Goal: Transaction & Acquisition: Purchase product/service

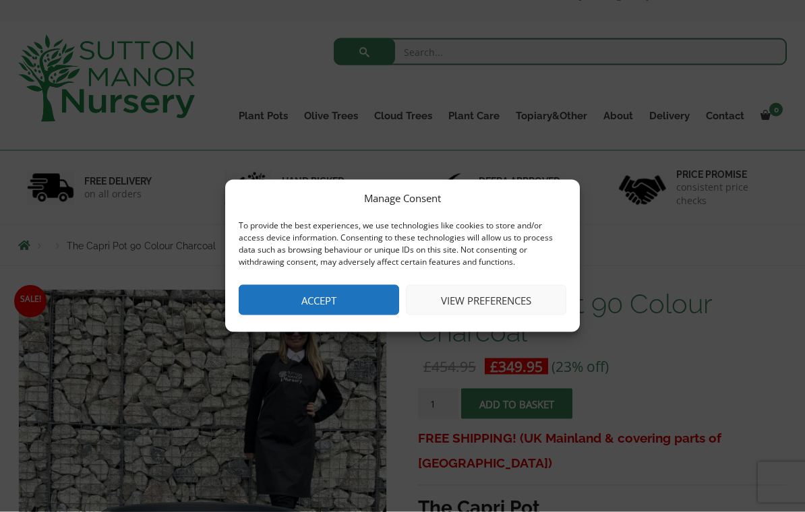
scroll to position [42, 0]
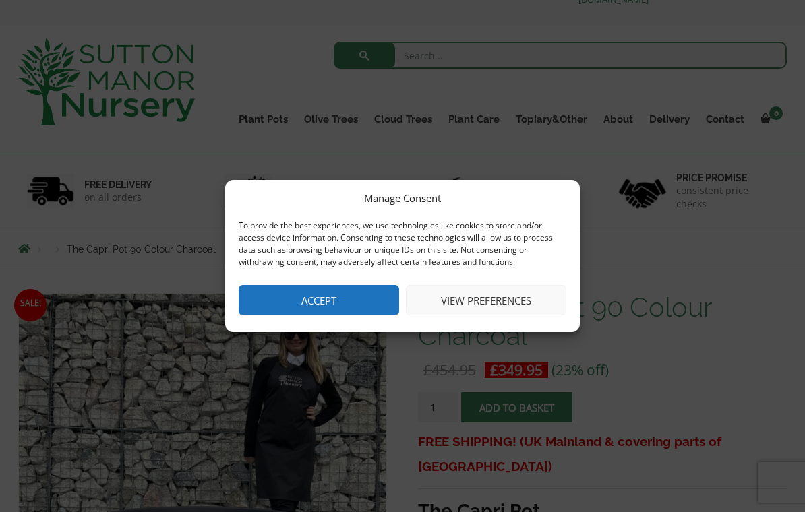
click at [346, 312] on button "Accept" at bounding box center [319, 300] width 160 height 30
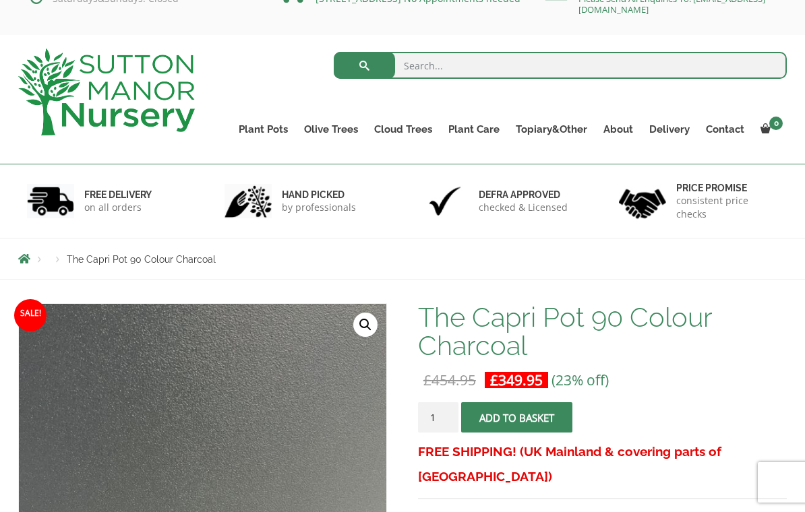
scroll to position [0, 0]
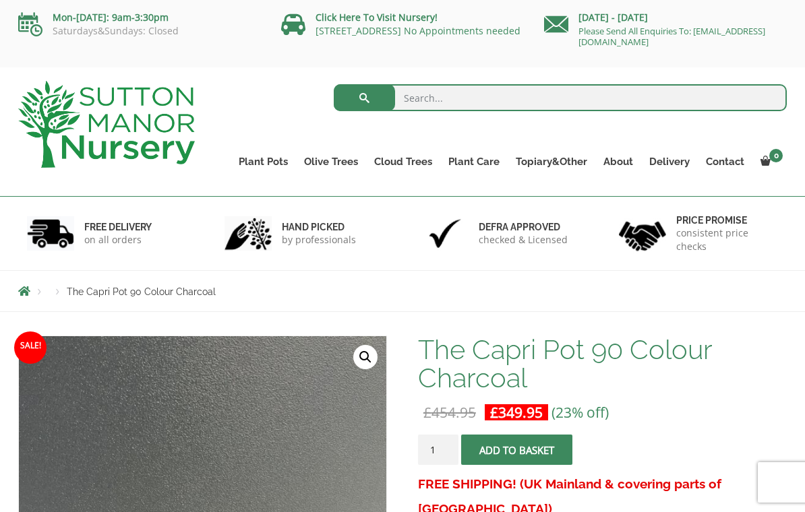
click at [0, 0] on link "The Venice Cube Pots" at bounding box center [0, 0] width 0 height 0
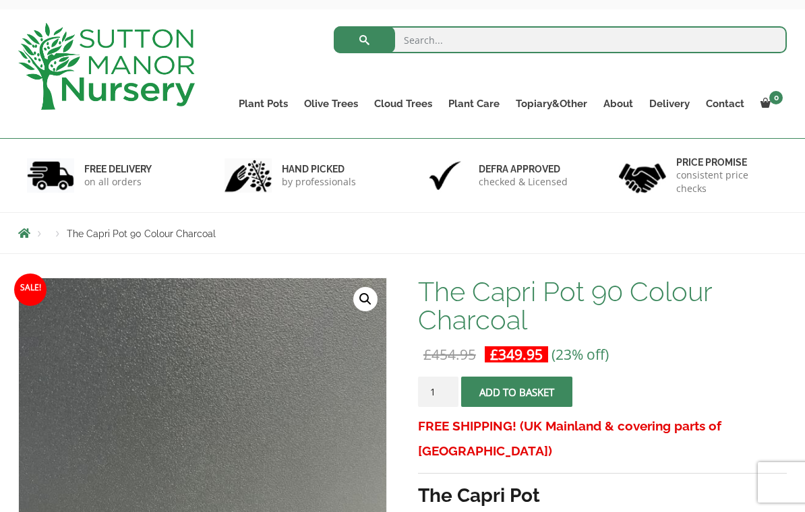
scroll to position [57, 0]
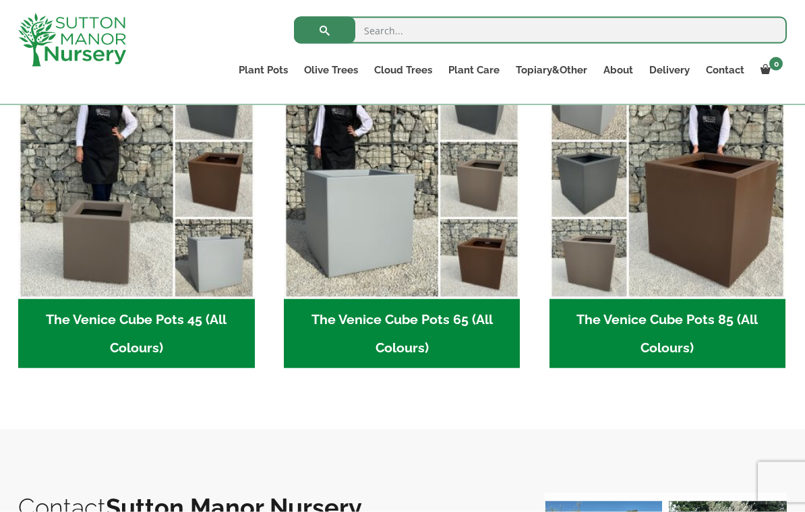
scroll to position [397, 0]
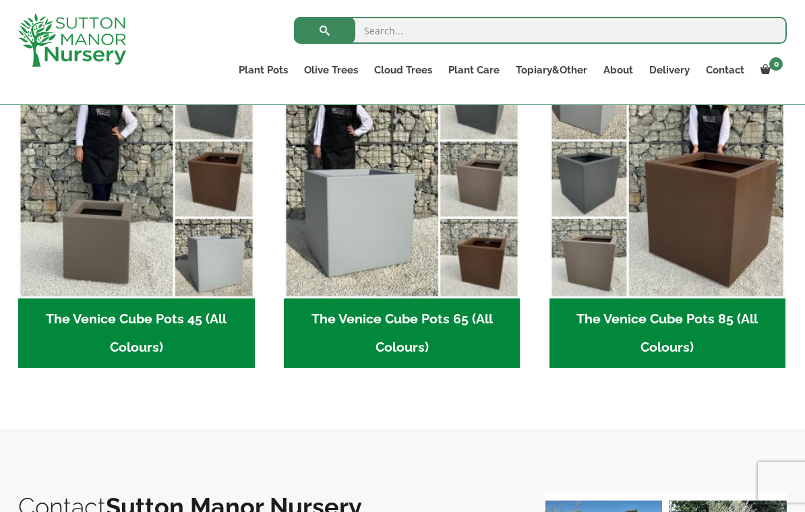
click at [708, 235] on img "Visit product category The Venice Cube Pots 85 (All Colours)" at bounding box center [667, 180] width 237 height 237
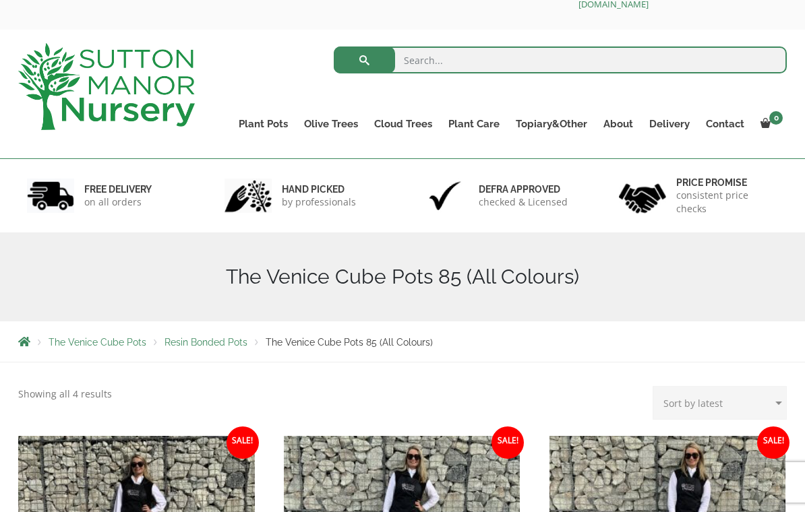
scroll to position [33, 0]
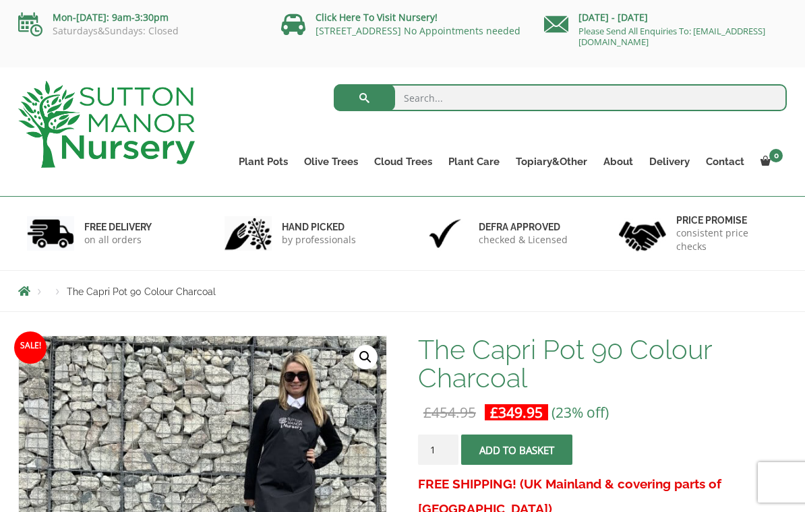
click at [0, 0] on link "The Amalfi Pots" at bounding box center [0, 0] width 0 height 0
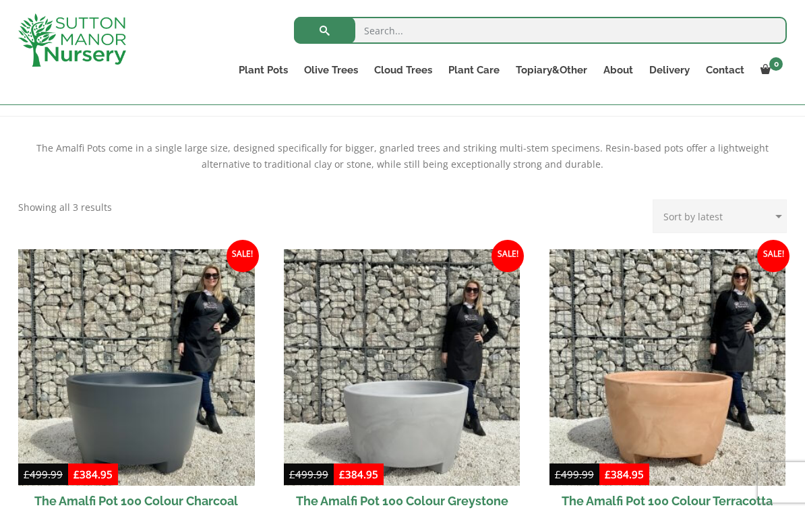
scroll to position [258, 0]
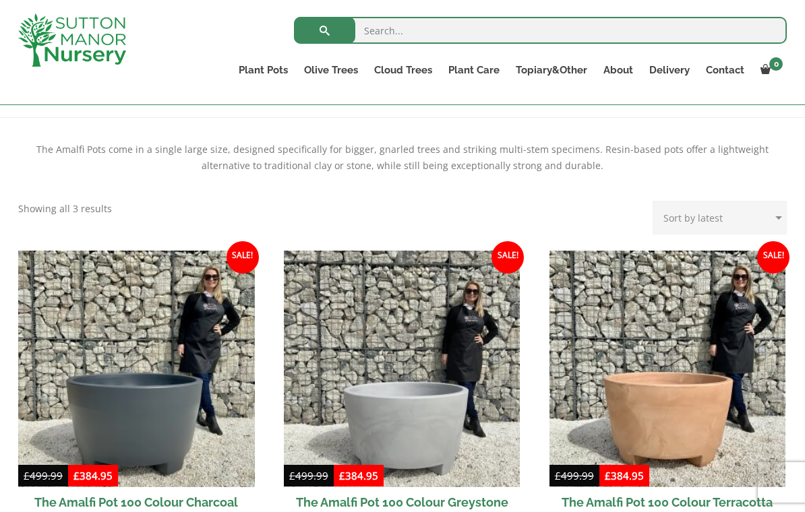
click at [757, 374] on img at bounding box center [667, 369] width 237 height 237
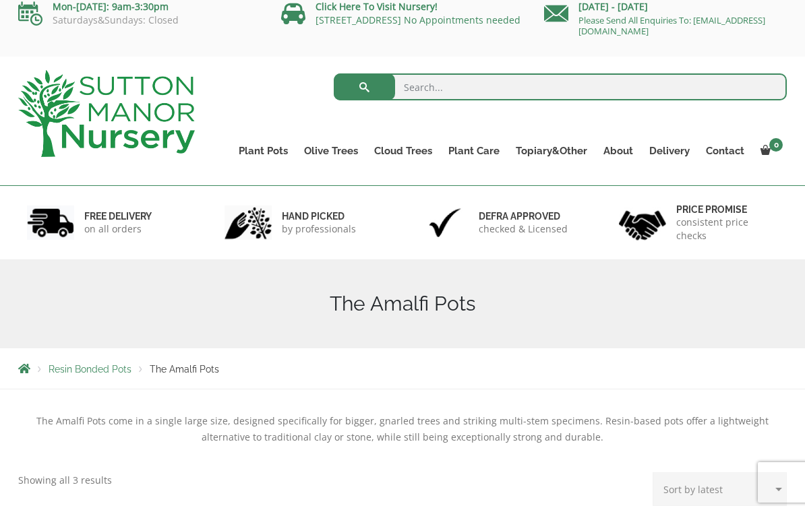
scroll to position [0, 0]
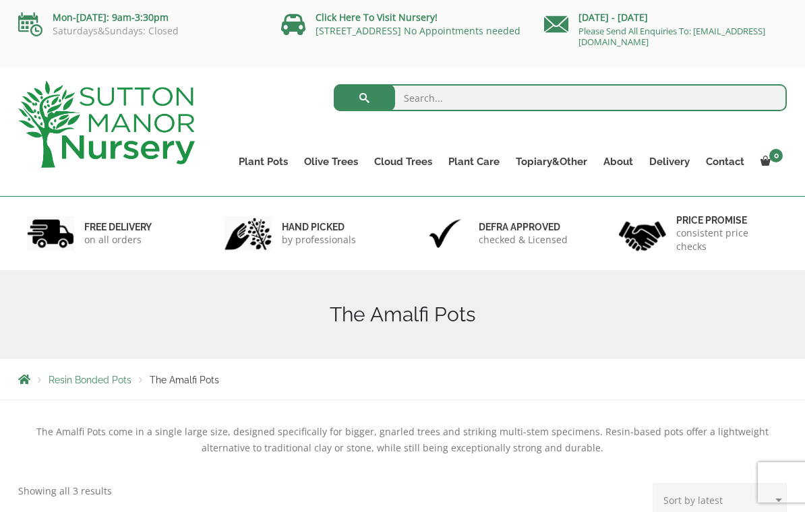
click at [0, 0] on link "The Milan Pots" at bounding box center [0, 0] width 0 height 0
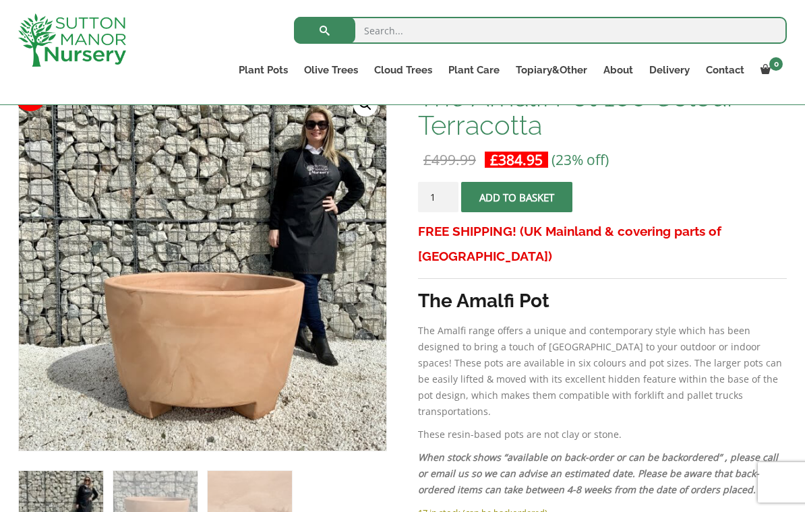
scroll to position [216, 0]
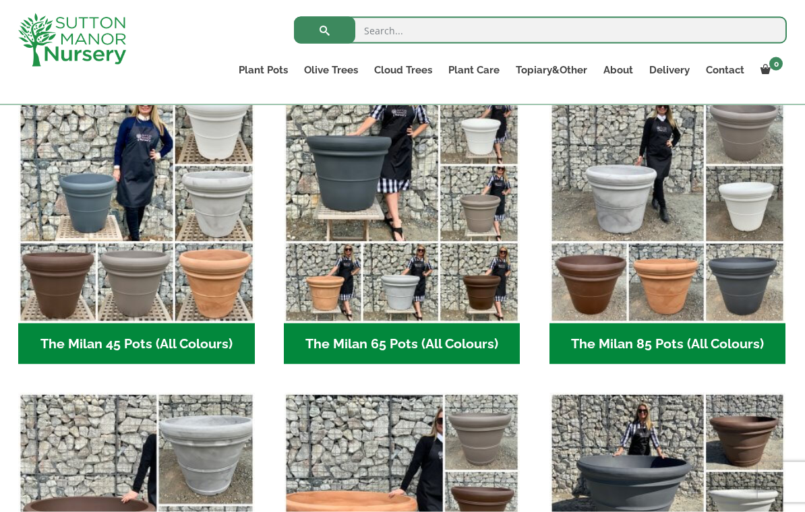
scroll to position [370, 0]
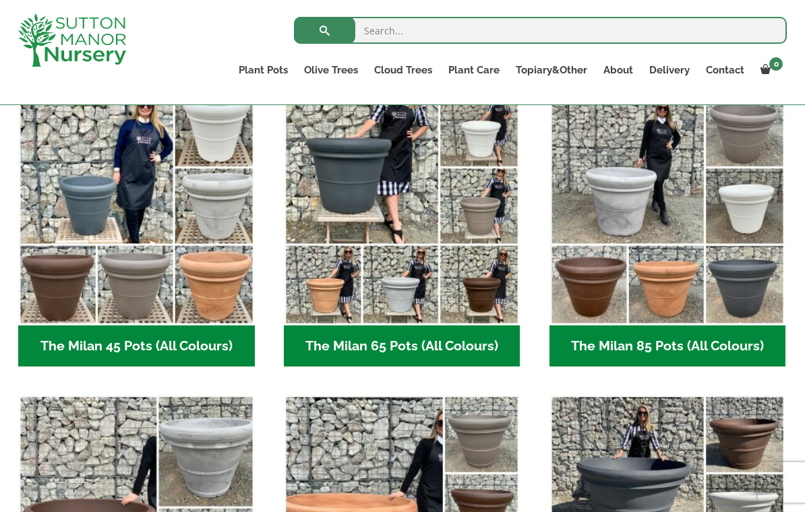
click at [684, 343] on h2 "The Milan 85 Pots (All Colours) (6)" at bounding box center [667, 347] width 237 height 42
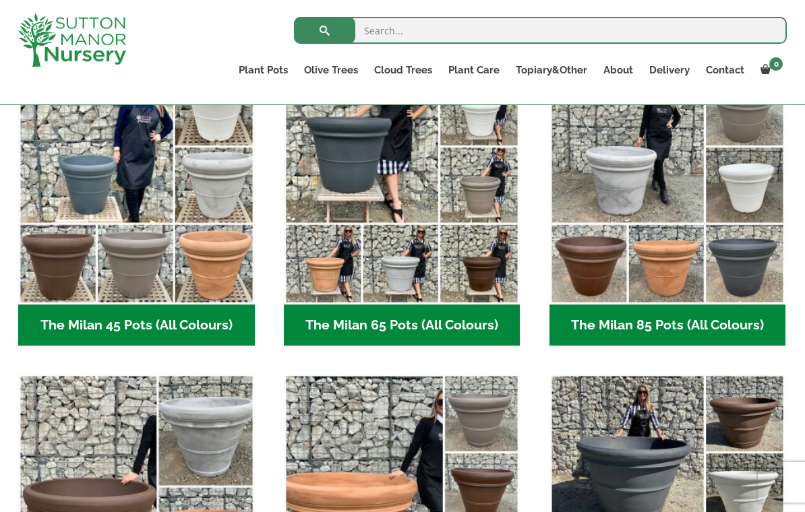
click at [0, 0] on link "The Brunello Pots" at bounding box center [0, 0] width 0 height 0
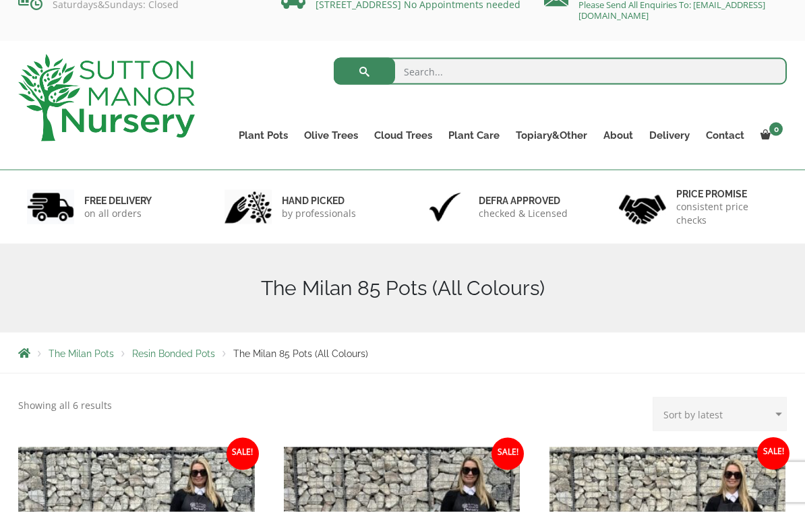
scroll to position [17, 0]
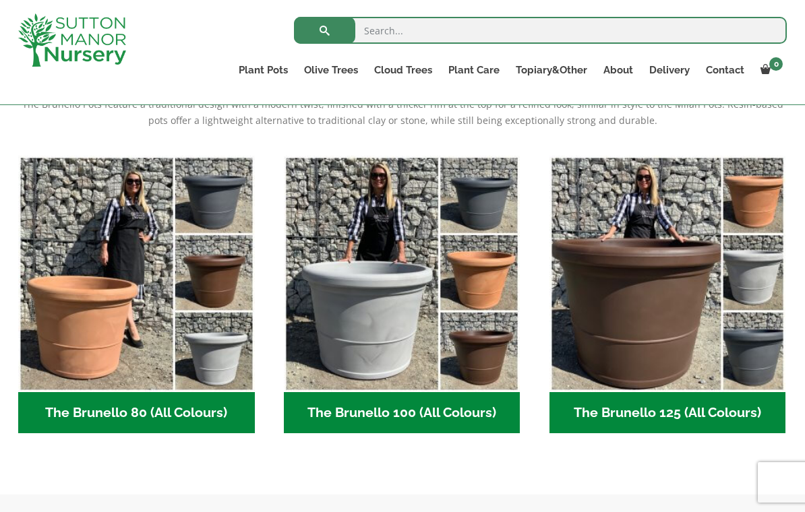
scroll to position [303, 0]
click at [180, 419] on h2 "The Brunello 80 (All Colours) (4)" at bounding box center [136, 413] width 237 height 42
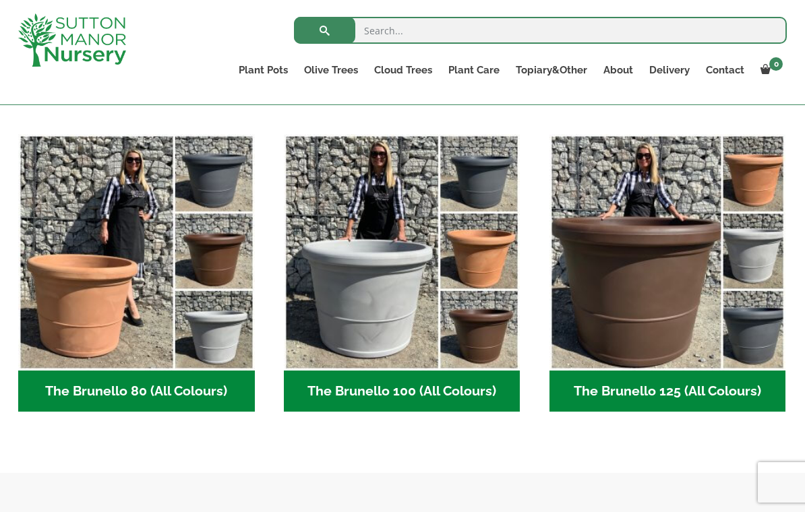
click at [0, 0] on link "The Barolo Pots" at bounding box center [0, 0] width 0 height 0
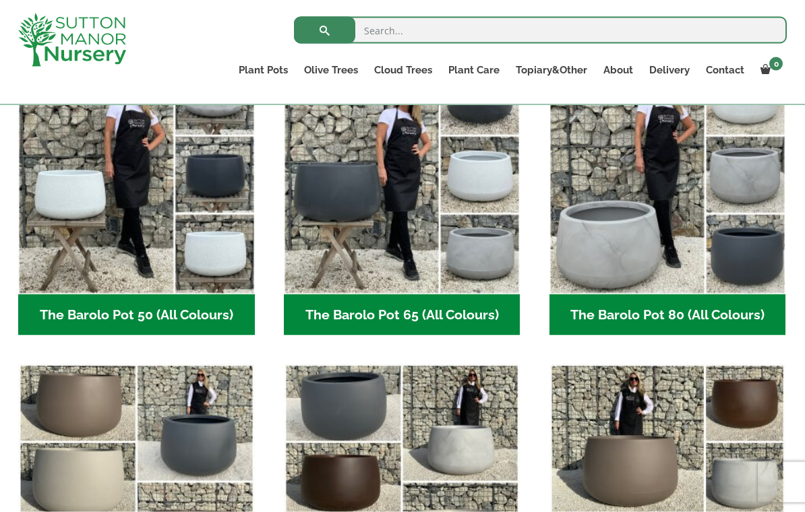
scroll to position [402, 0]
click at [645, 235] on img "Visit product category The Barolo Pot 80 (All Colours)" at bounding box center [667, 175] width 237 height 237
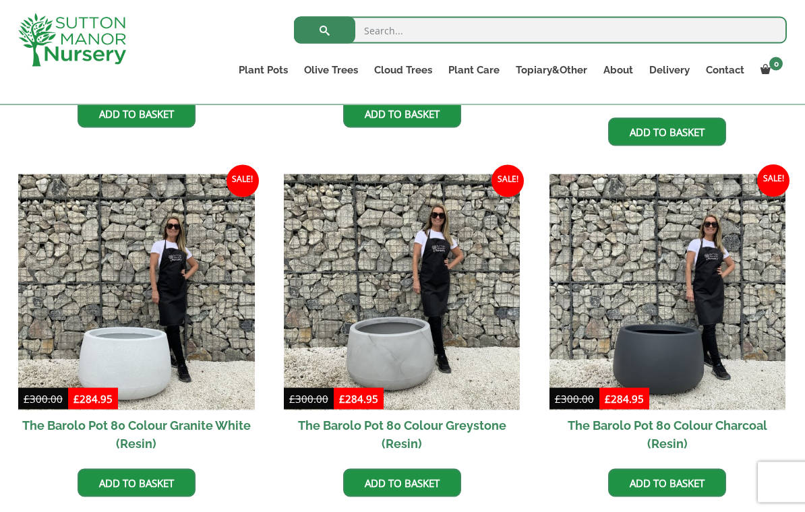
scroll to position [628, 0]
click at [0, 0] on link "The Rome Bowl" at bounding box center [0, 0] width 0 height 0
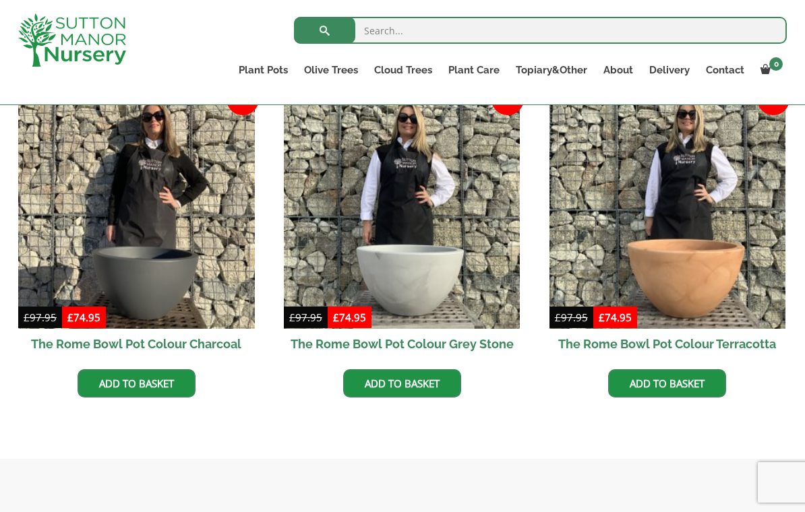
scroll to position [416, 0]
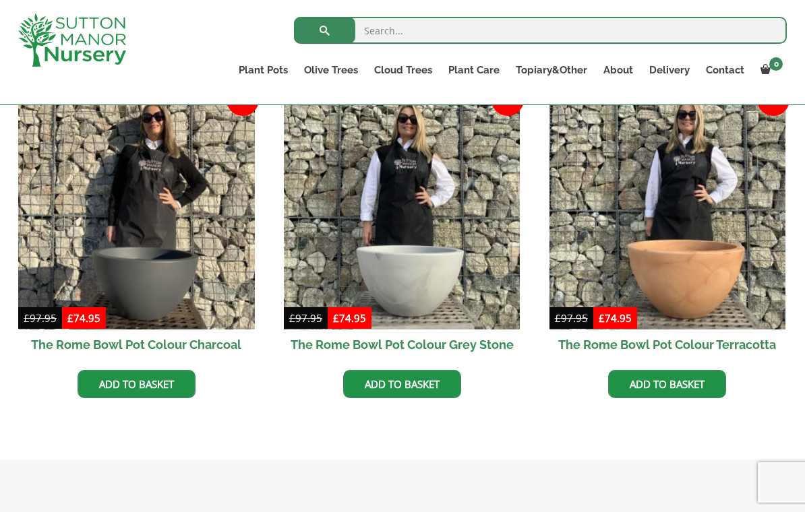
click at [0, 0] on link "The Olive Jar" at bounding box center [0, 0] width 0 height 0
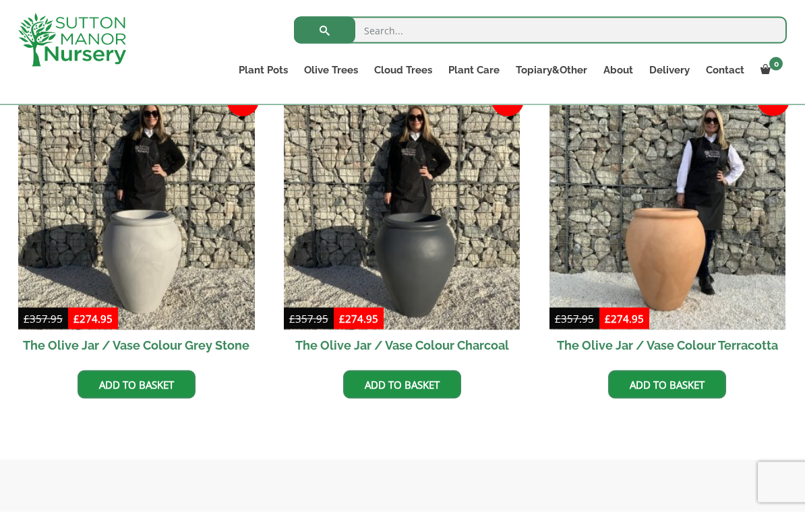
scroll to position [416, 0]
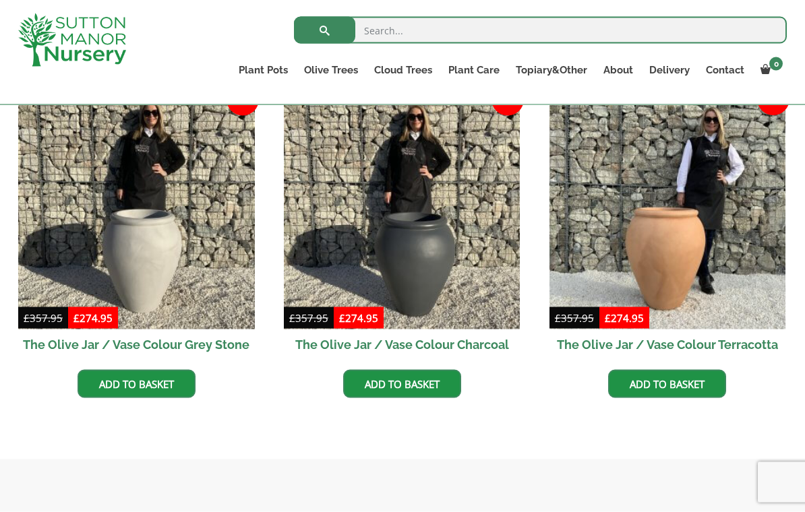
click at [0, 0] on link "The Sicilian Pots" at bounding box center [0, 0] width 0 height 0
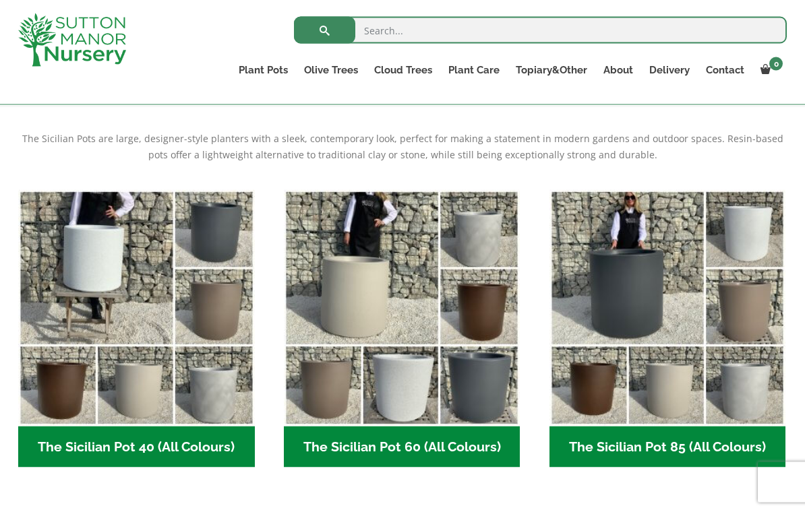
scroll to position [270, 0]
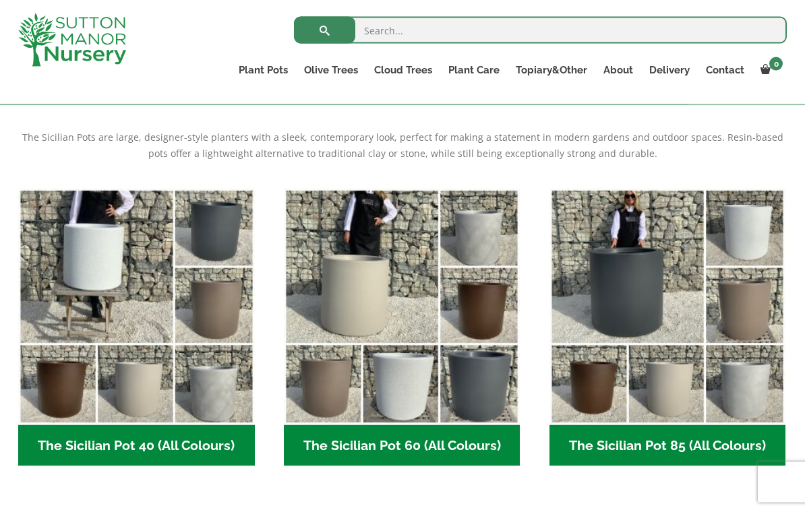
click at [687, 445] on h2 "The Sicilian Pot 85 (All Colours) (6)" at bounding box center [667, 446] width 237 height 42
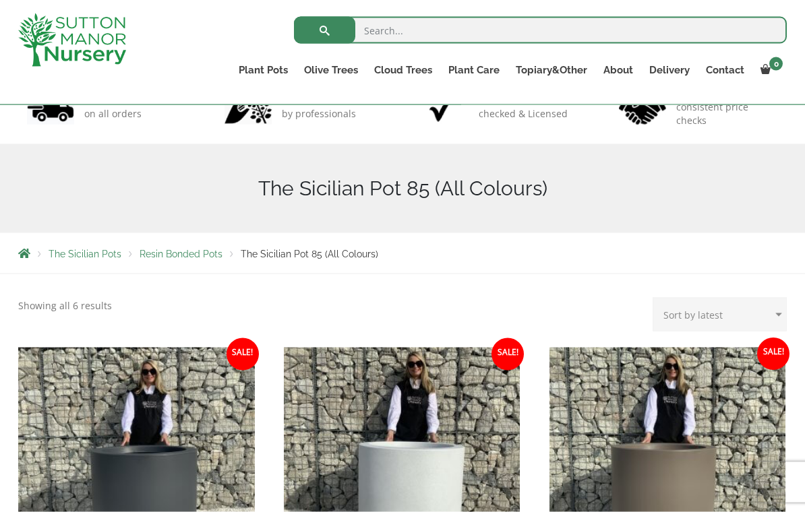
scroll to position [108, 0]
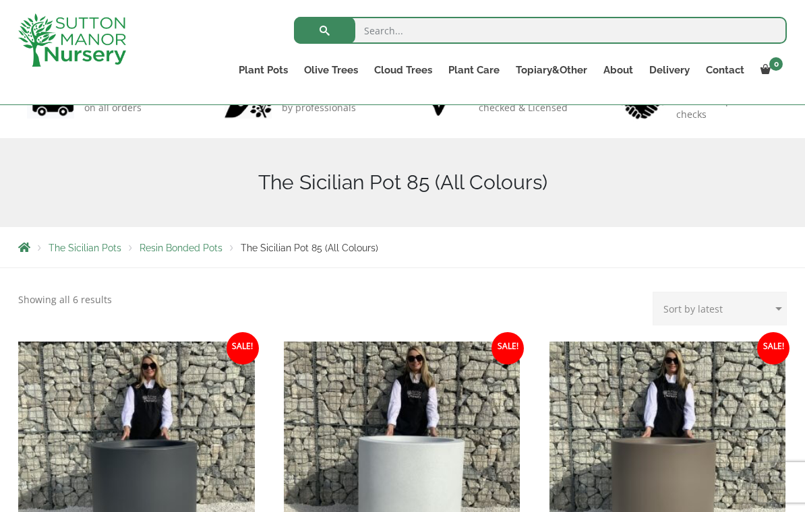
click at [0, 0] on link "The Mediterranean Pots" at bounding box center [0, 0] width 0 height 0
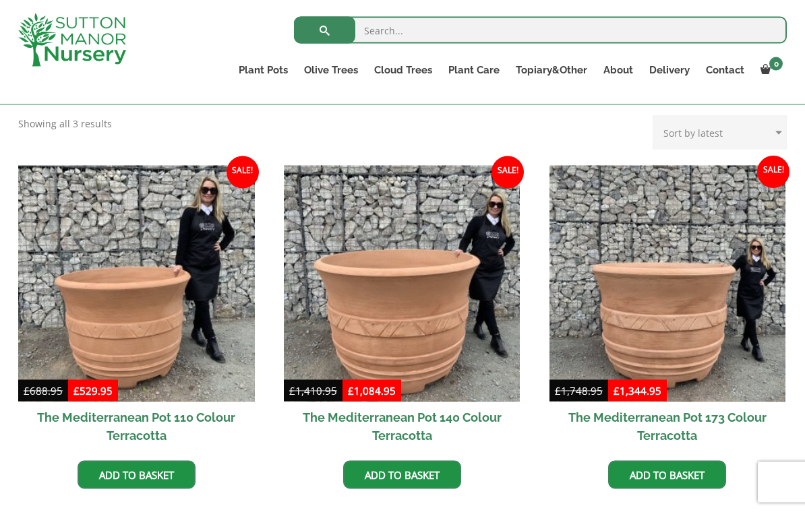
scroll to position [344, 0]
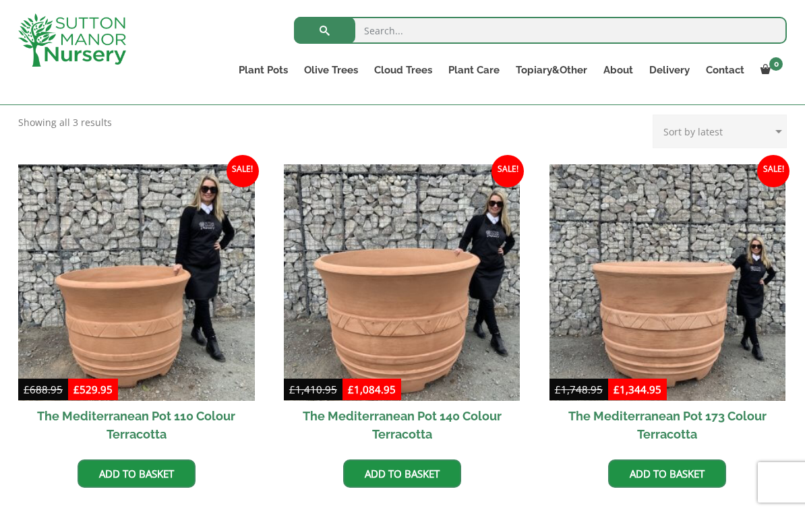
click at [0, 0] on link "The San Marino Pots" at bounding box center [0, 0] width 0 height 0
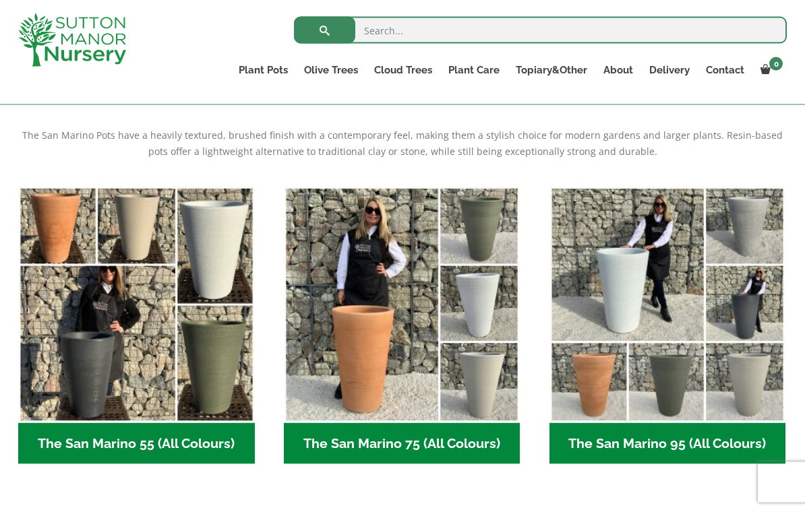
scroll to position [273, 0]
click at [0, 0] on link "The Como Cube Pots 45 (All Colours)" at bounding box center [0, 0] width 0 height 0
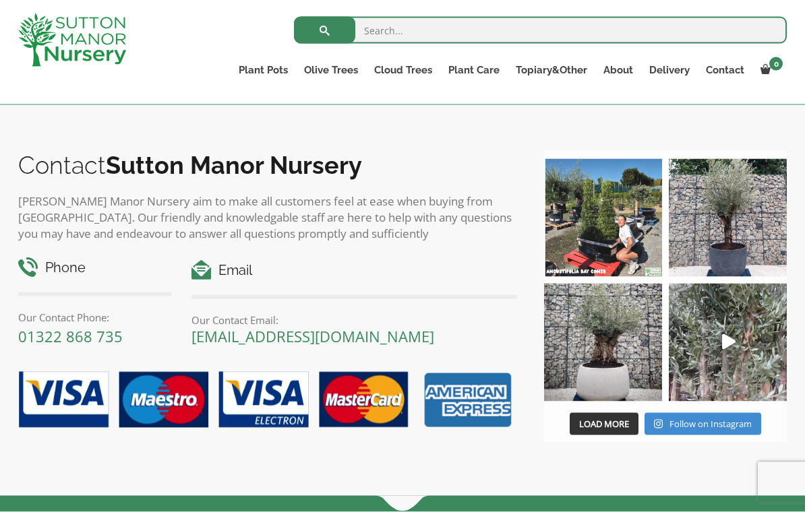
scroll to position [807, 0]
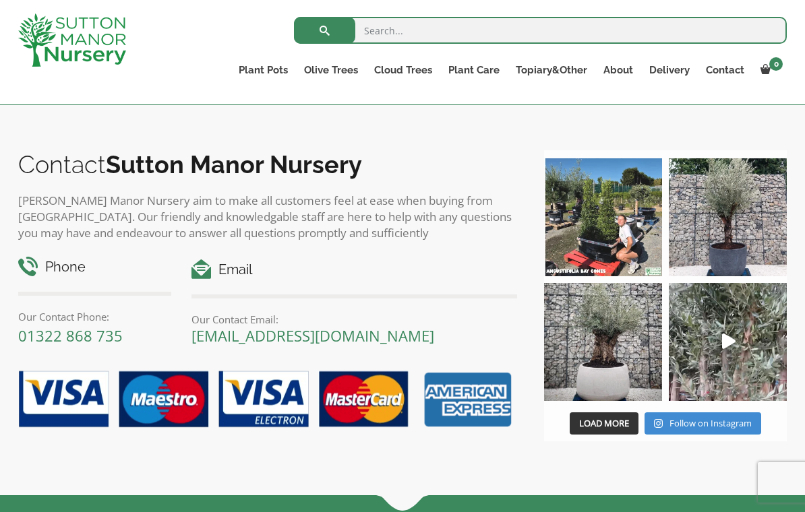
click at [0, 0] on link "The Olive Jar" at bounding box center [0, 0] width 0 height 0
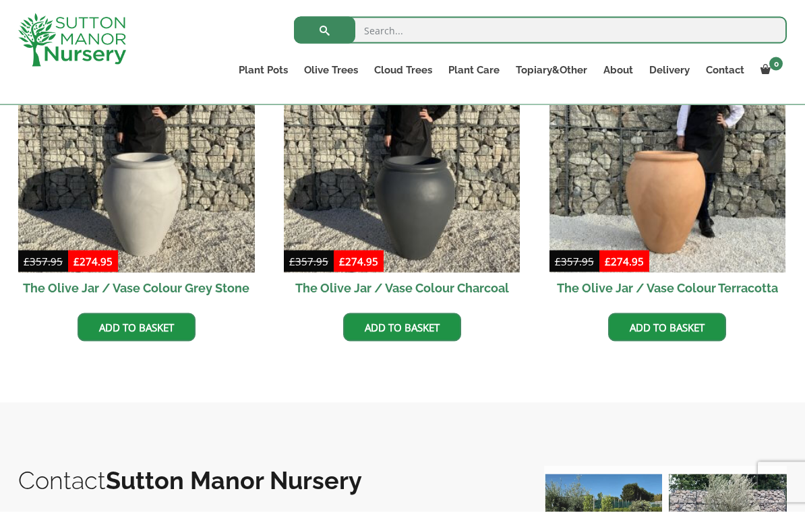
scroll to position [559, 0]
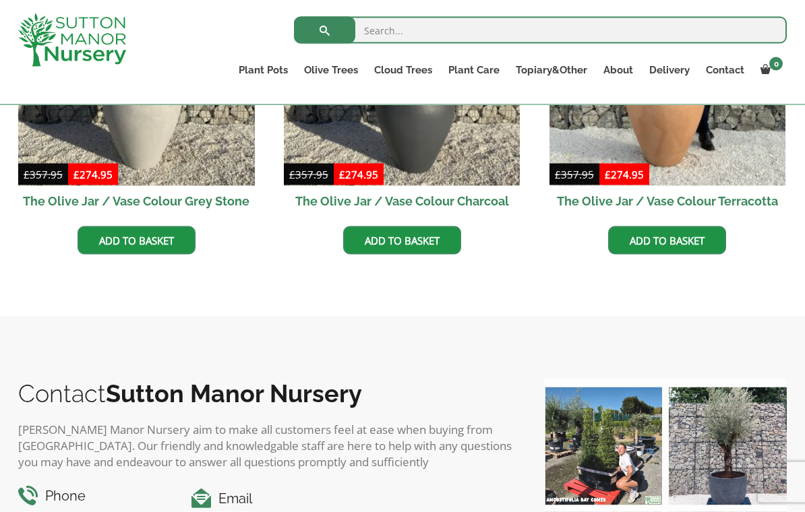
click at [0, 0] on link "The Tuscany Fruit Pots" at bounding box center [0, 0] width 0 height 0
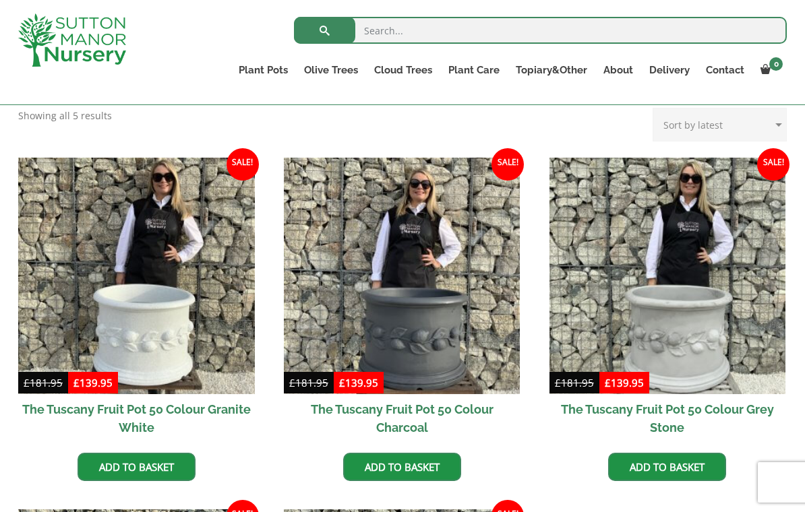
scroll to position [331, 0]
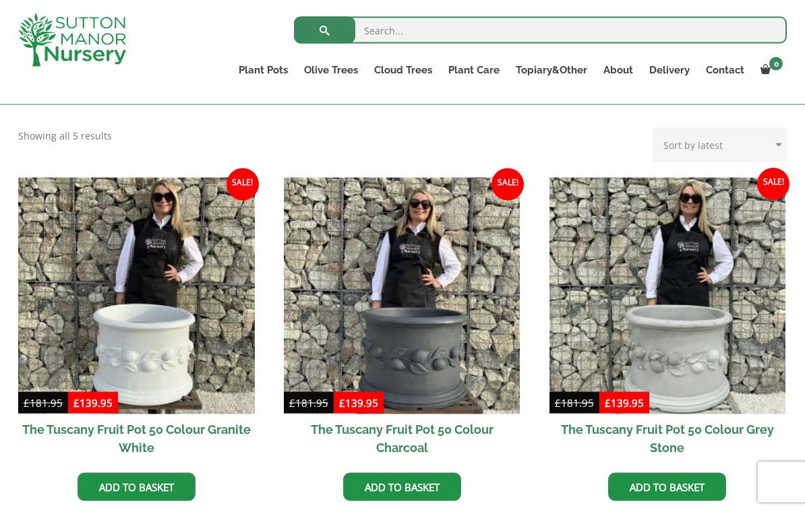
click at [266, 57] on ul "Plant Pots Resin Bonded Pots The Amalfi Pots The Milan Pots The Capri Pots The …" at bounding box center [509, 72] width 556 height 37
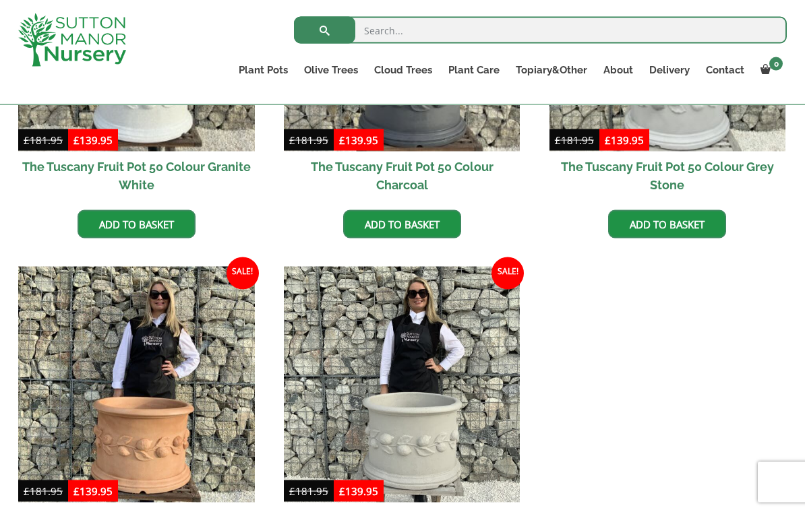
scroll to position [594, 0]
click at [0, 0] on link "The Pisa Pot 80 (All Colours)" at bounding box center [0, 0] width 0 height 0
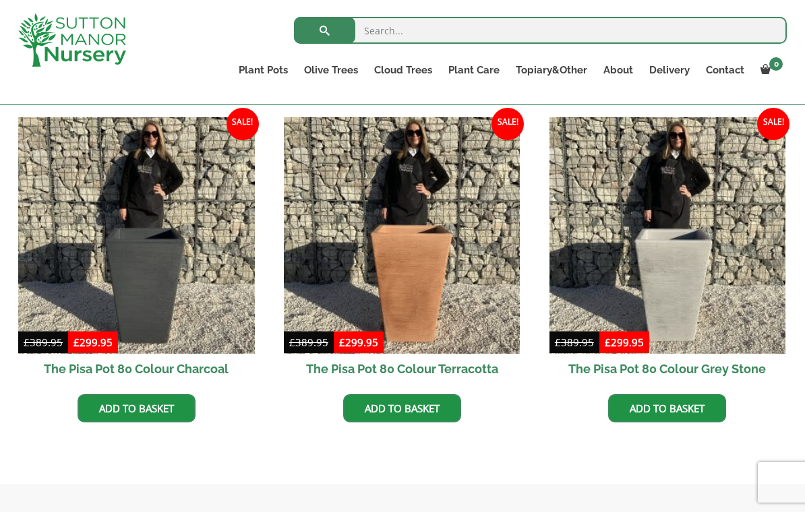
scroll to position [391, 0]
click at [22, 468] on div "The Pisa Pots feature a heavily weathered, textured finish, perfect for showcas…" at bounding box center [402, 235] width 789 height 472
click at [0, 0] on link "The Capri Pots" at bounding box center [0, 0] width 0 height 0
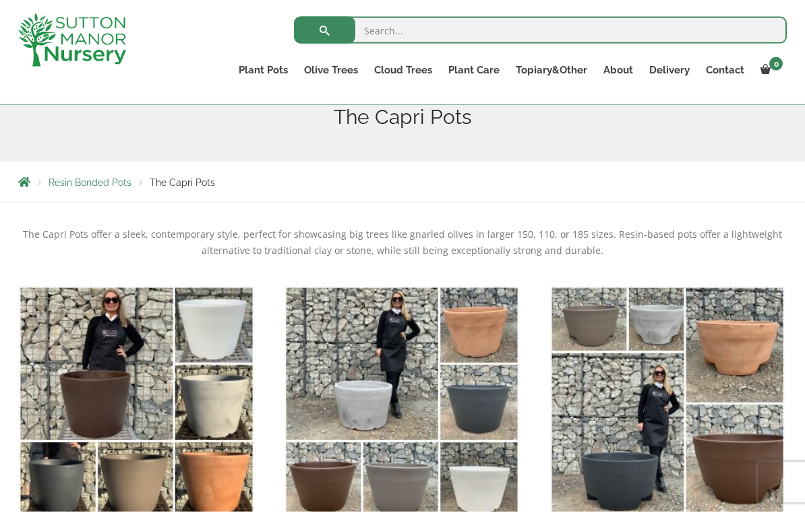
scroll to position [174, 0]
click at [0, 0] on link "The Milan Pots" at bounding box center [0, 0] width 0 height 0
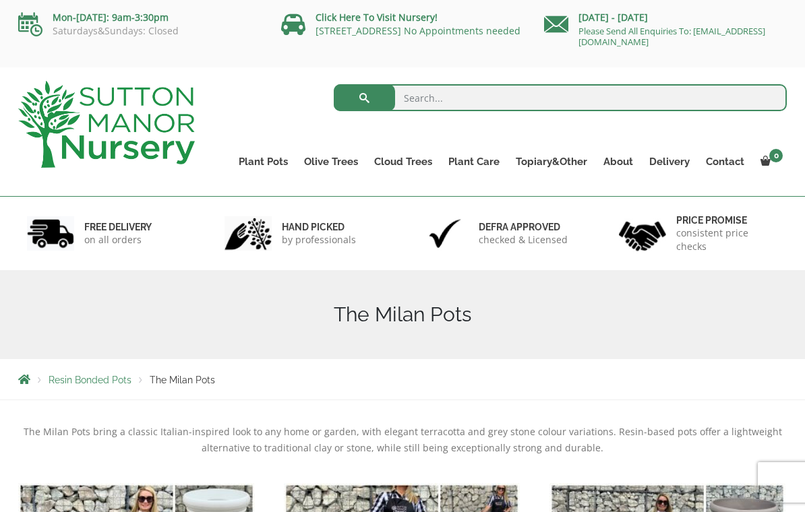
click at [0, 0] on link "The Amalfi Pots" at bounding box center [0, 0] width 0 height 0
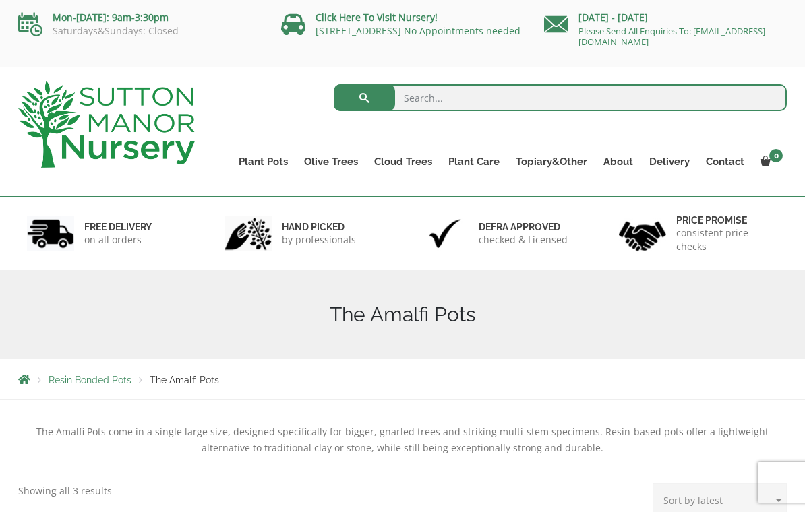
click at [0, 0] on link "The Milan Pots" at bounding box center [0, 0] width 0 height 0
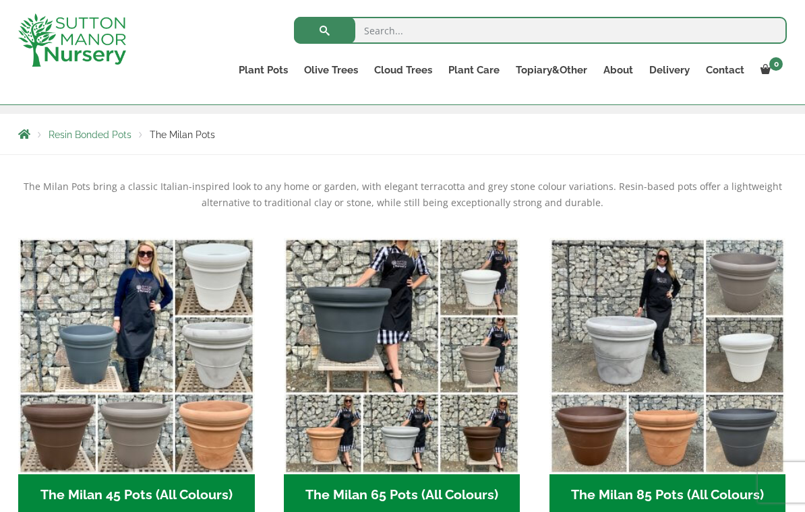
scroll to position [220, 0]
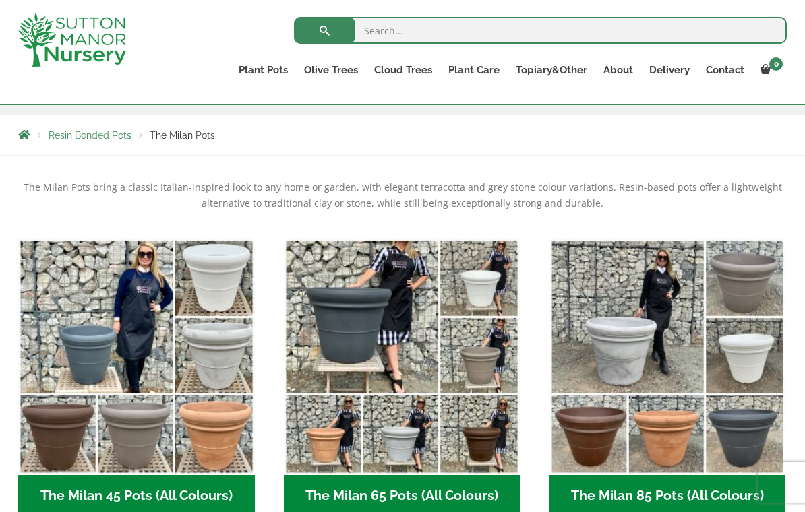
click at [0, 0] on link "The Capri Pots" at bounding box center [0, 0] width 0 height 0
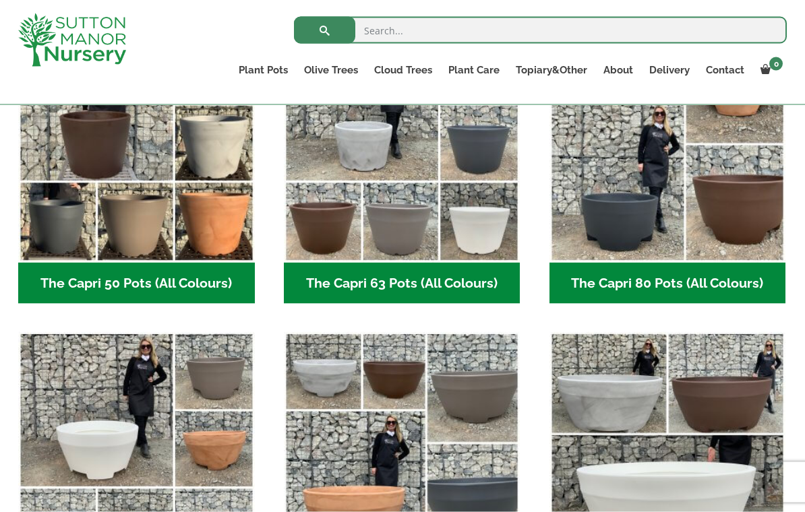
scroll to position [435, 0]
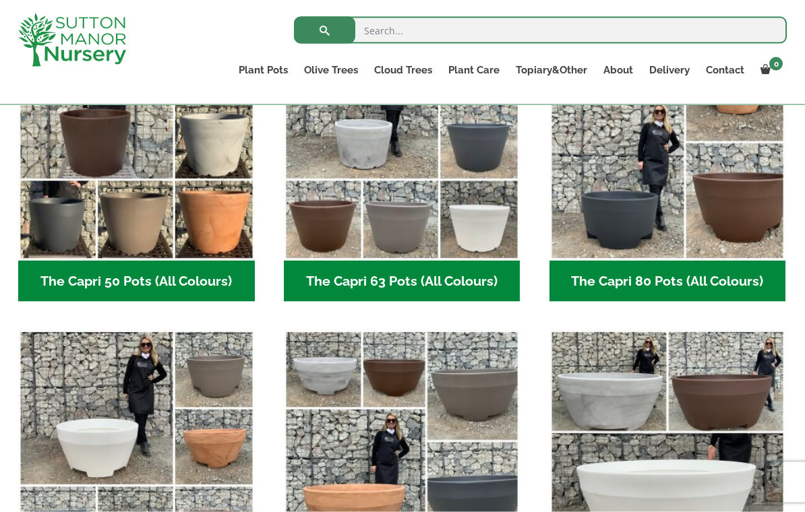
click at [703, 282] on h2 "The Capri 80 Pots (All Colours) (6)" at bounding box center [667, 282] width 237 height 42
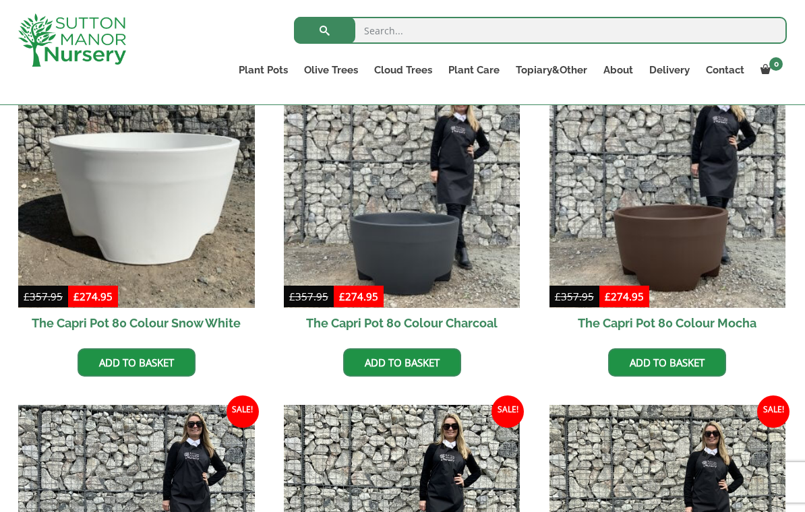
scroll to position [377, 0]
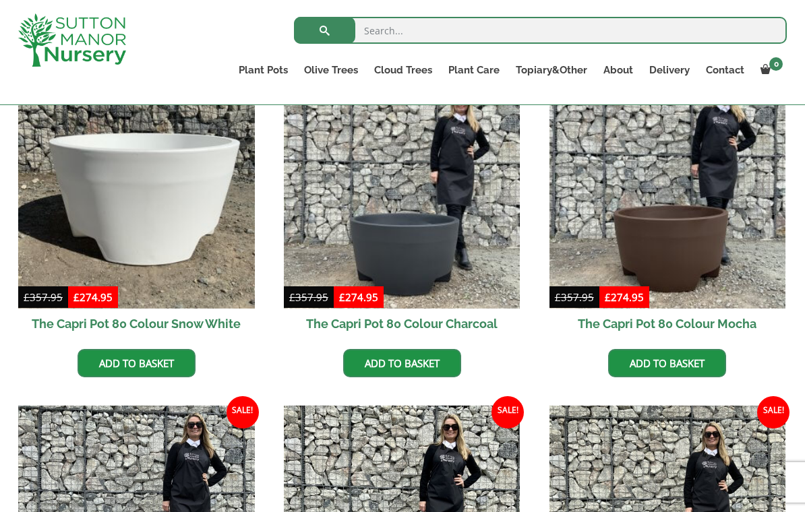
click at [466, 255] on img at bounding box center [402, 190] width 237 height 237
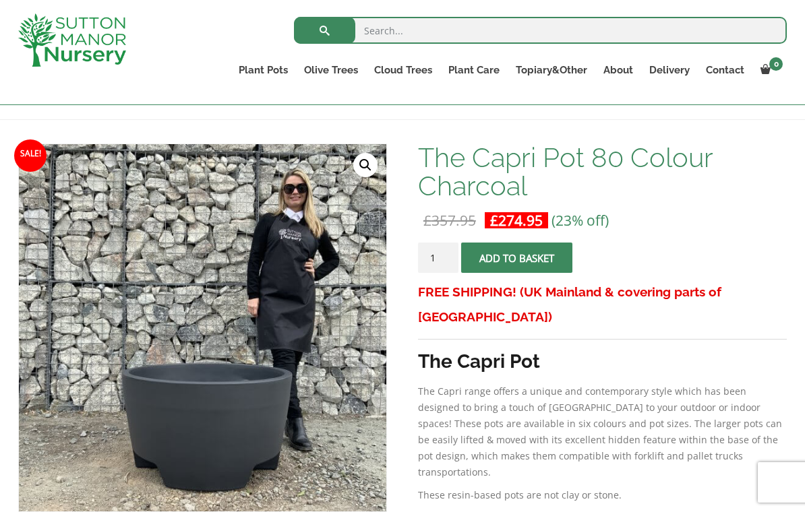
scroll to position [167, 0]
click at [435, 262] on input "1" at bounding box center [438, 258] width 40 height 30
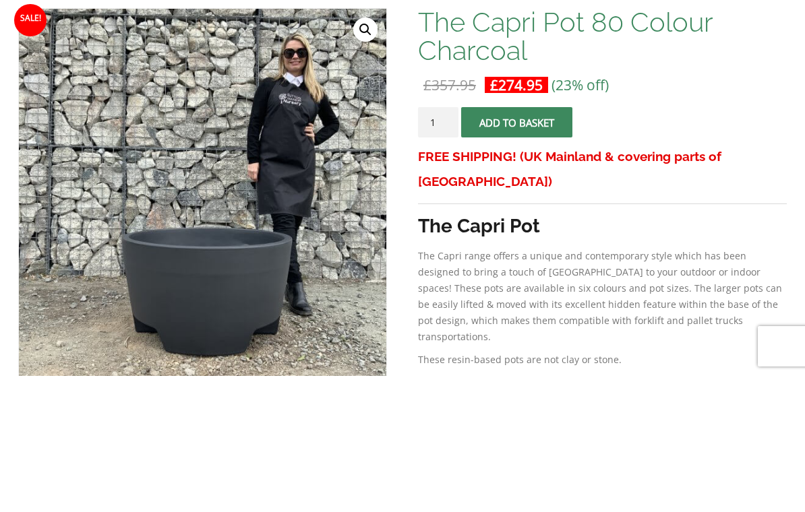
click at [450, 243] on input "1" at bounding box center [438, 258] width 40 height 30
type input "2"
click at [536, 243] on button "Add to basket" at bounding box center [516, 258] width 111 height 30
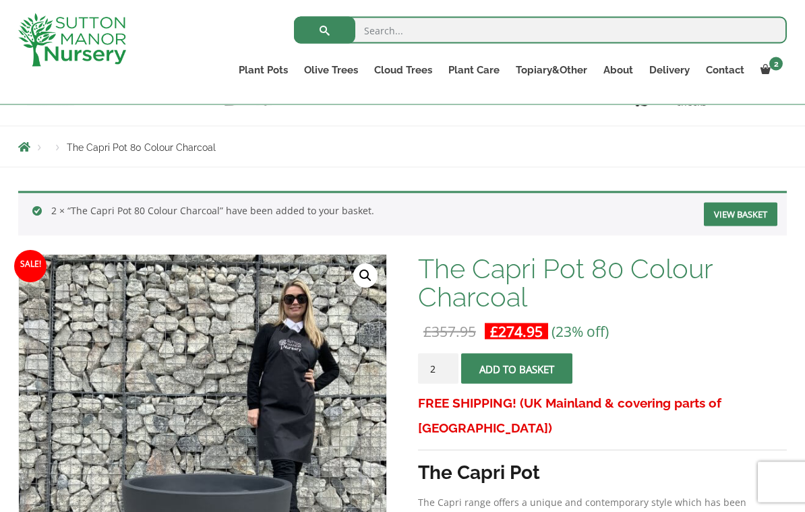
scroll to position [121, 0]
click at [0, 0] on link "View cart" at bounding box center [0, 0] width 0 height 0
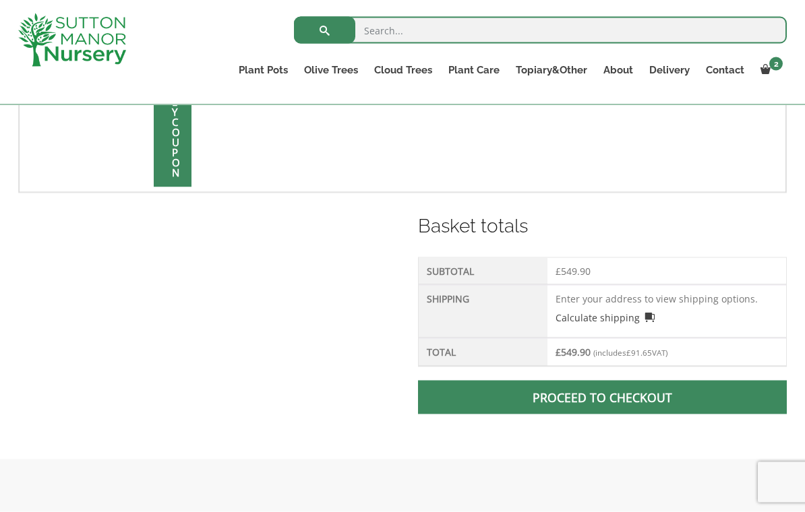
scroll to position [462, 0]
click at [602, 397] on span at bounding box center [602, 397] width 0 height 0
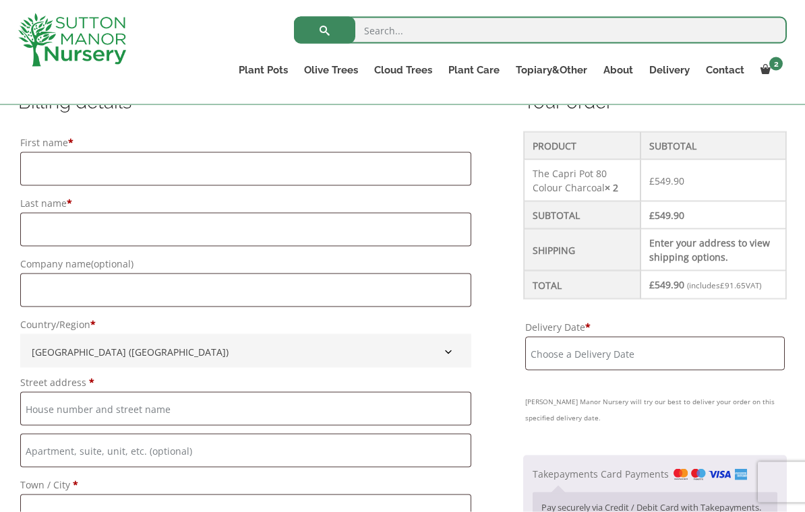
scroll to position [367, 0]
click at [72, 164] on input "First name *" at bounding box center [245, 169] width 451 height 34
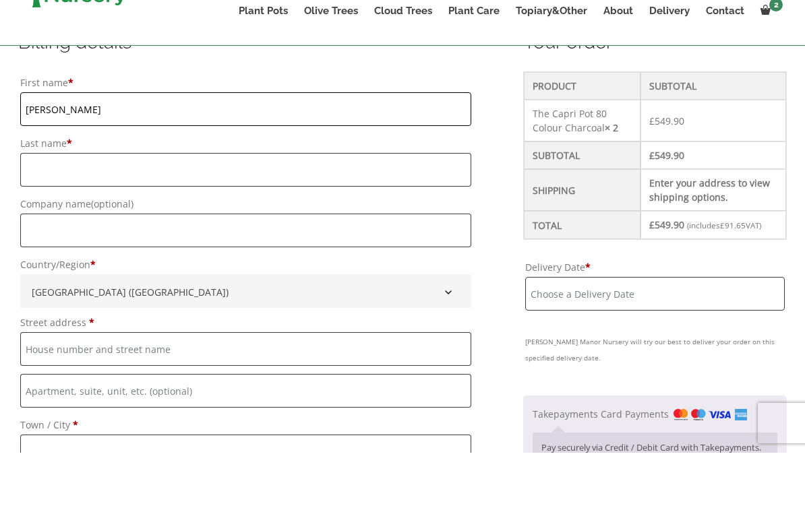
type input "Celeste"
click at [59, 212] on input "Last name *" at bounding box center [245, 229] width 451 height 34
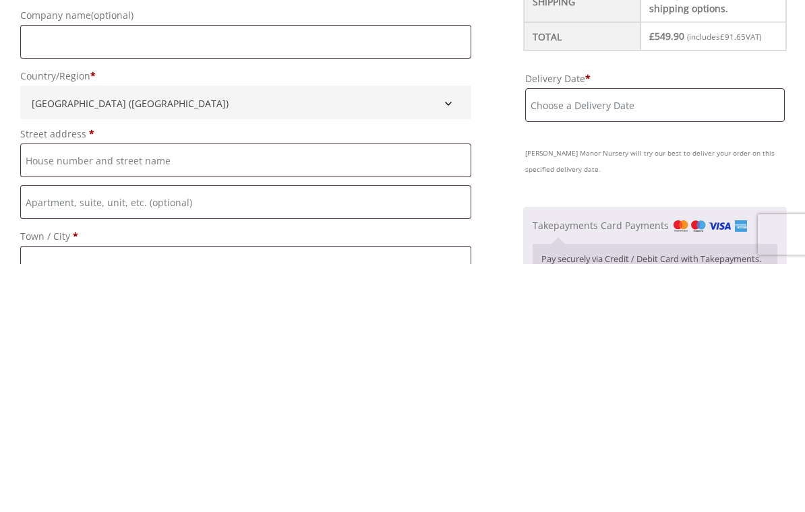
type input "Trenchard"
click at [57, 392] on input "Street address *" at bounding box center [245, 409] width 451 height 34
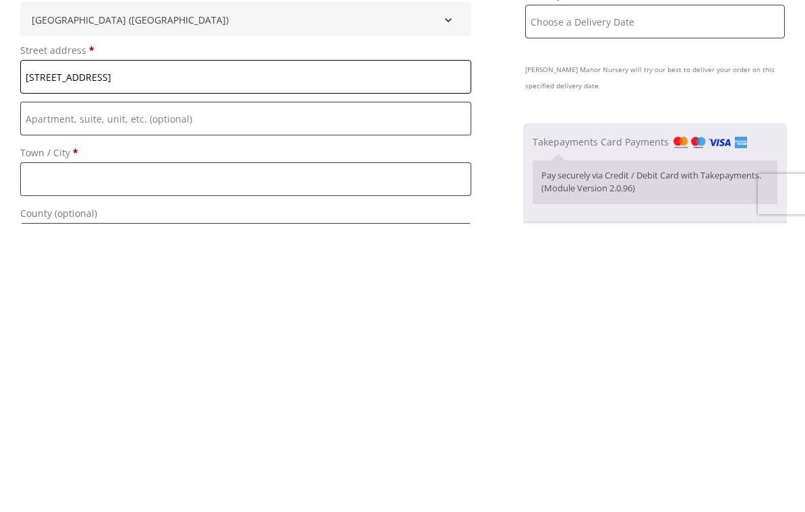
scroll to position [411, 0]
type input "[STREET_ADDRESS]"
click at [78, 450] on input "Town / City *" at bounding box center [245, 467] width 451 height 34
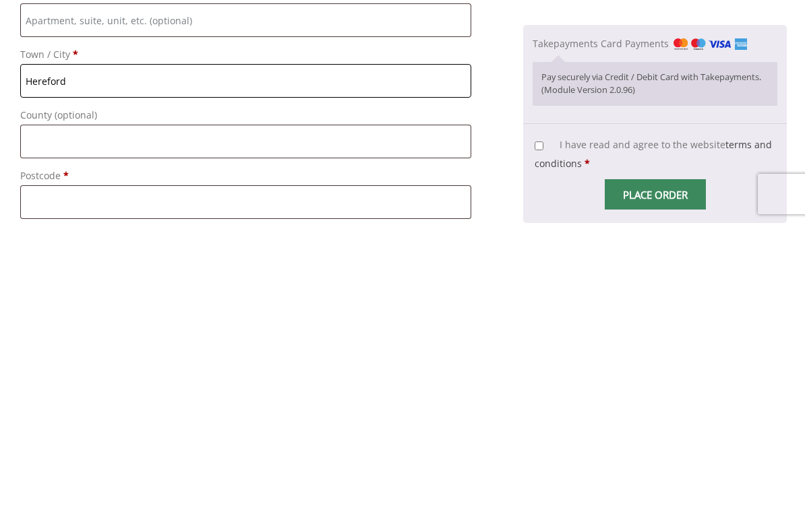
scroll to position [513, 0]
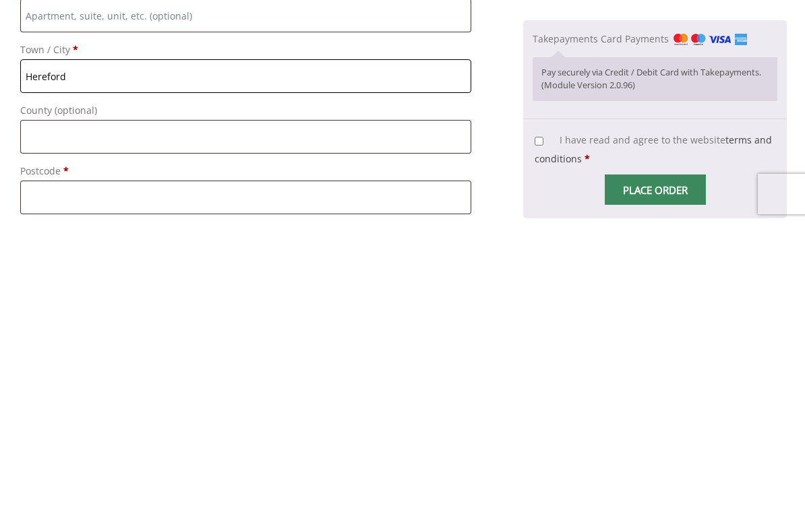
type input "Hereford"
click at [54, 469] on input "Postcode *" at bounding box center [245, 486] width 451 height 34
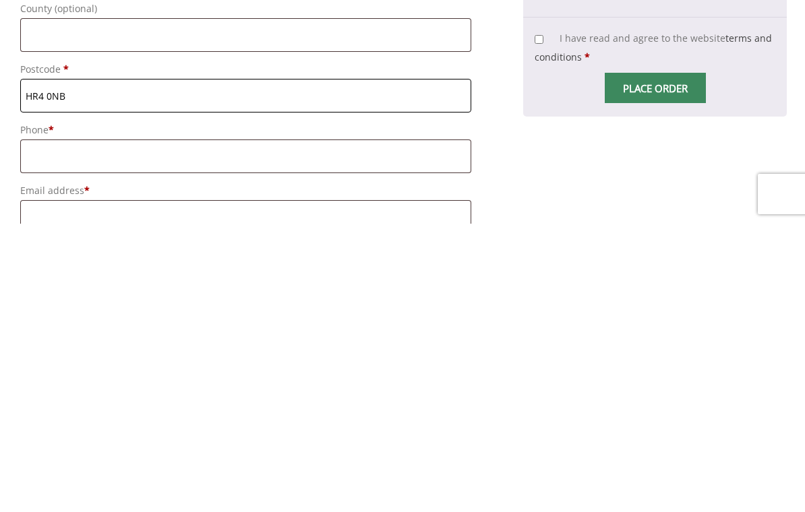
scroll to position [628, 0]
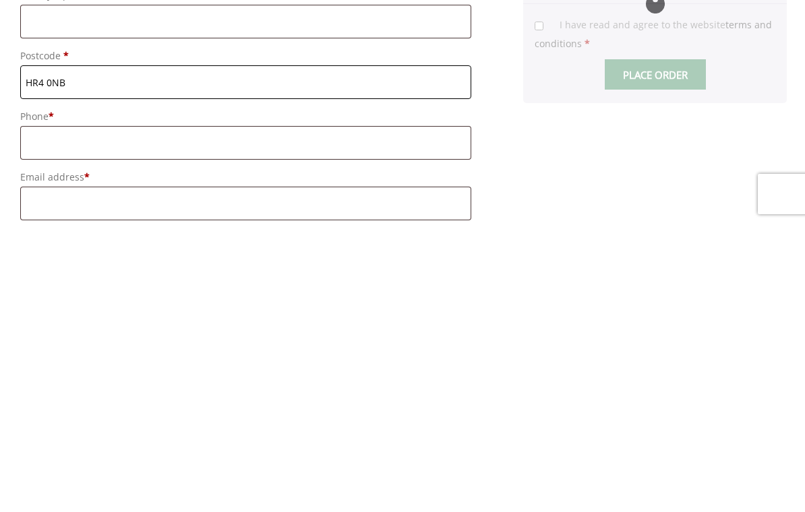
type input "HR4 0NB"
click at [86, 415] on input "Phone *" at bounding box center [245, 432] width 451 height 34
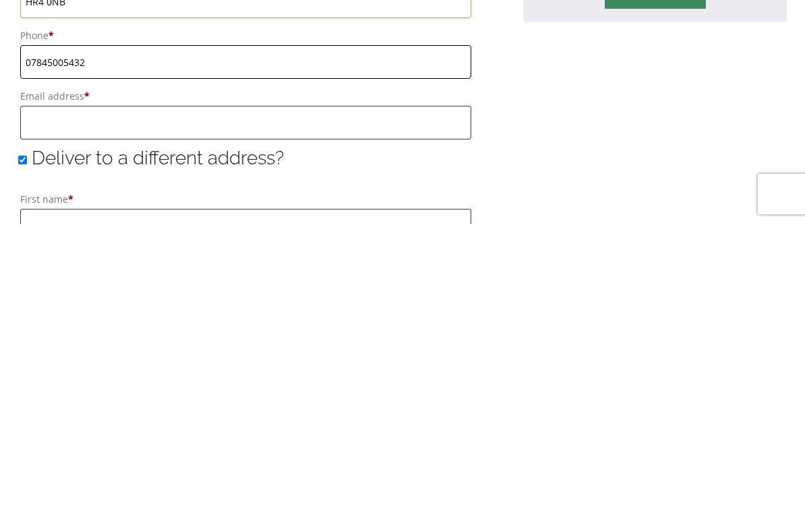
scroll to position [711, 0]
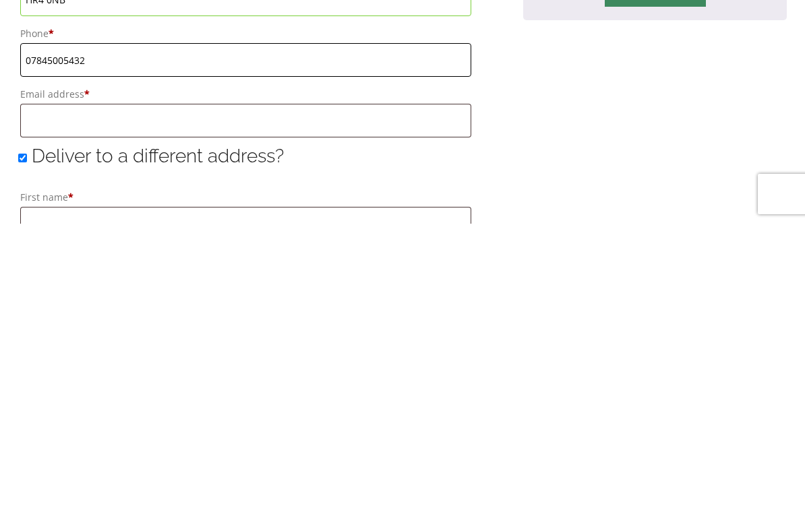
type input "07845005432"
click at [80, 392] on input "Email address *" at bounding box center [245, 409] width 451 height 34
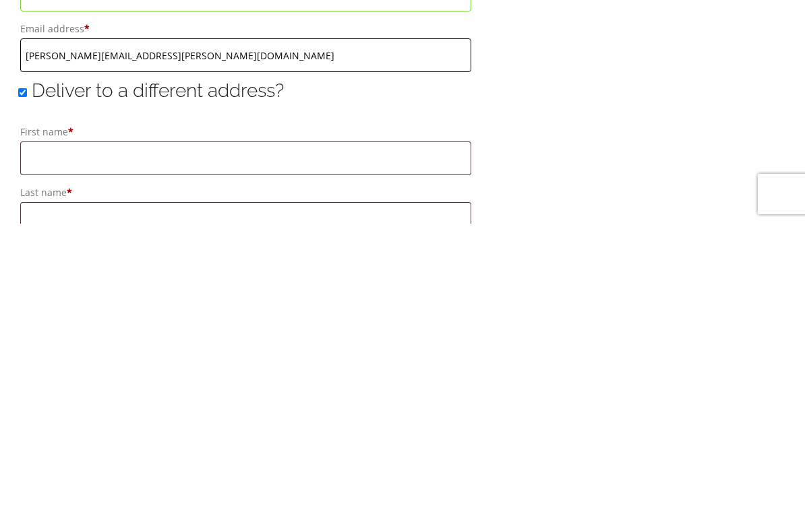
scroll to position [802, 0]
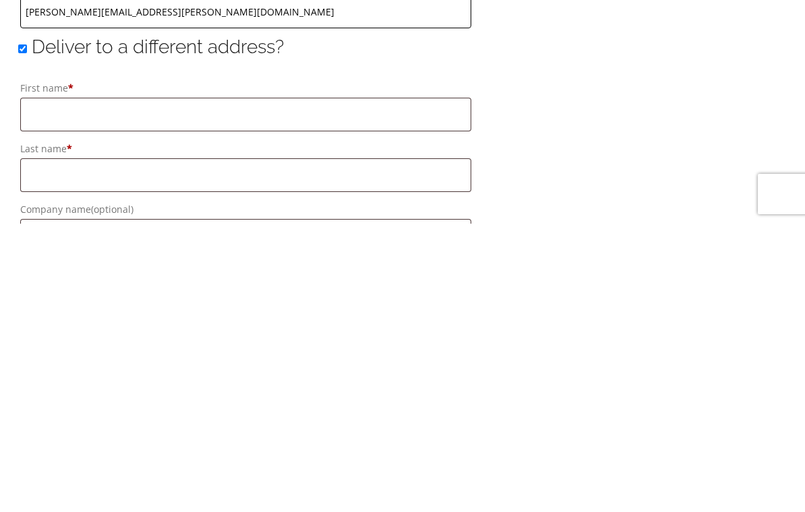
type input "[PERSON_NAME][EMAIL_ADDRESS][PERSON_NAME][DOMAIN_NAME]"
click at [24, 333] on input "Deliver to a different address?" at bounding box center [22, 337] width 9 height 9
checkbox input "false"
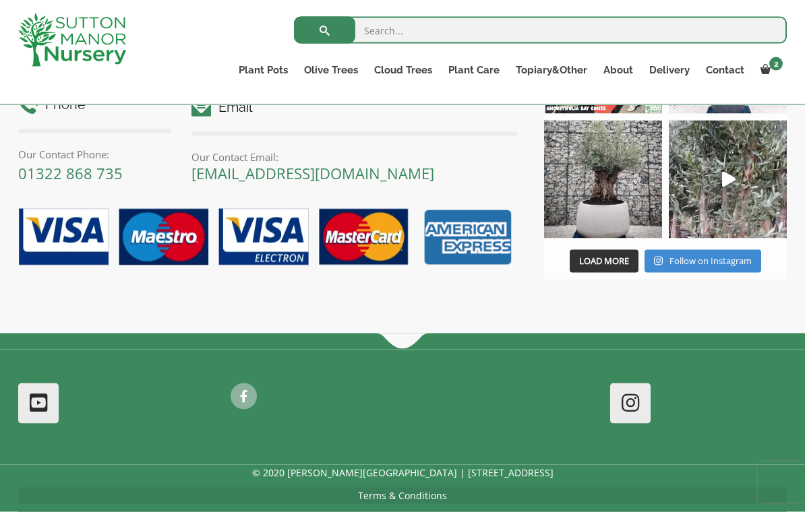
scroll to position [1449, 0]
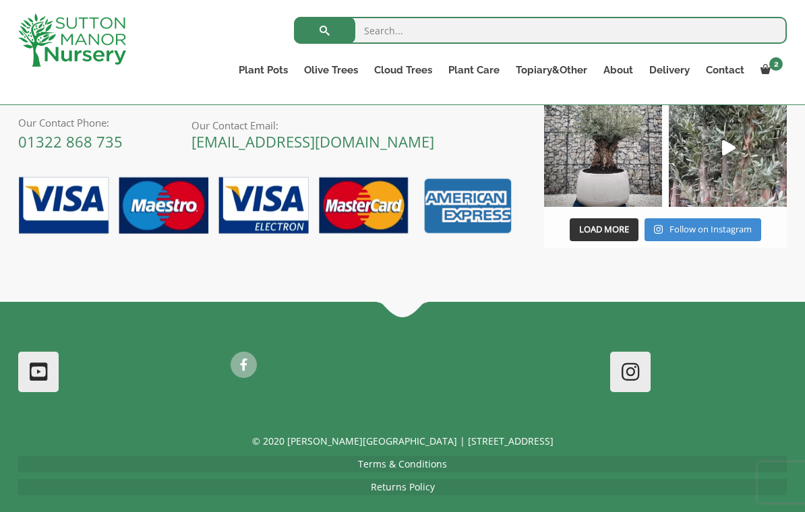
click at [0, 0] on span at bounding box center [0, 0] width 0 height 0
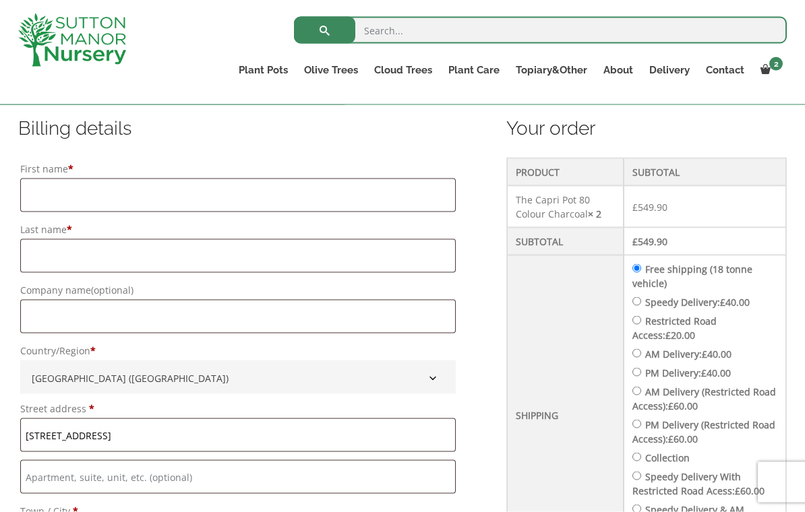
scroll to position [341, 0]
click at [86, 182] on input "First name *" at bounding box center [237, 194] width 435 height 34
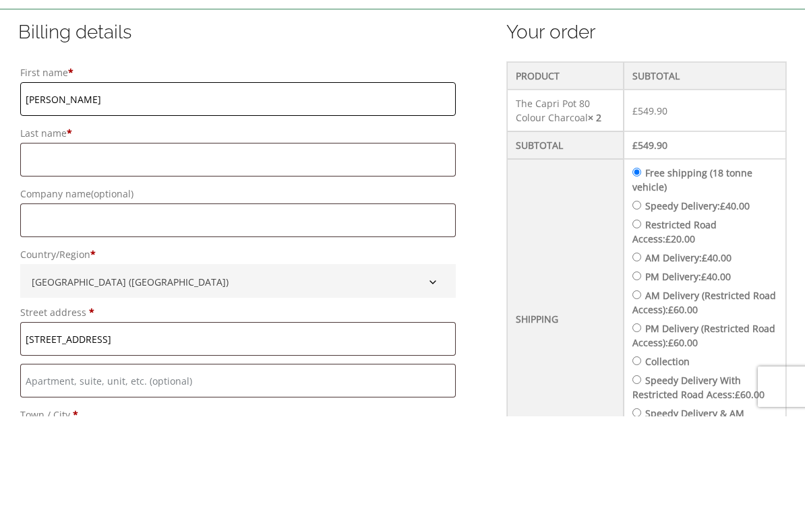
type input "[PERSON_NAME]"
click at [85, 239] on input "Last name *" at bounding box center [237, 256] width 435 height 34
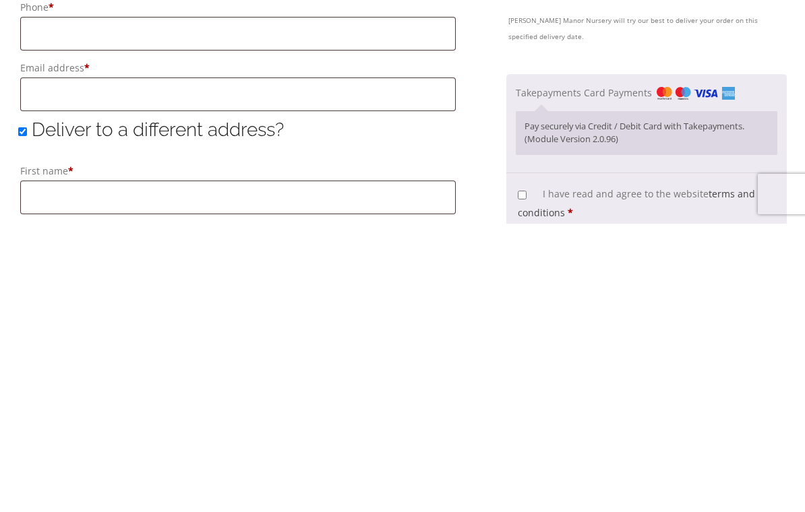
scroll to position [745, 0]
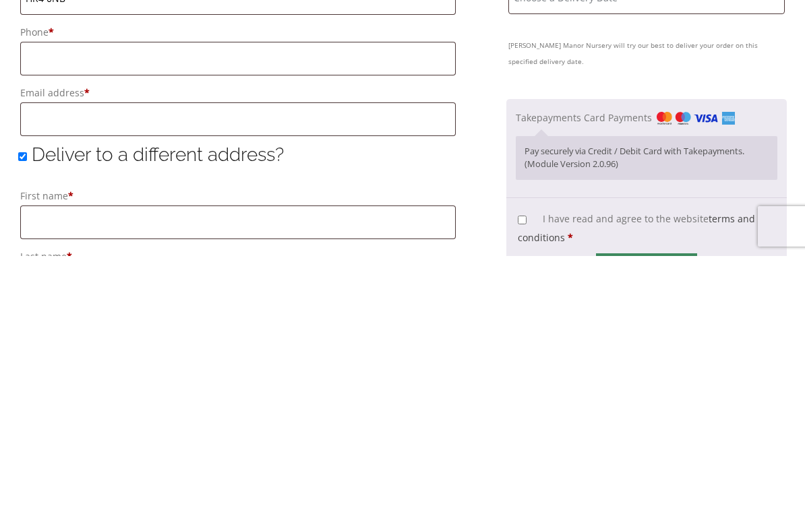
type input "[PERSON_NAME]"
click at [53, 298] on input "Phone *" at bounding box center [237, 315] width 435 height 34
type input "07845005432"
click at [61, 359] on input "Email address *" at bounding box center [237, 376] width 435 height 34
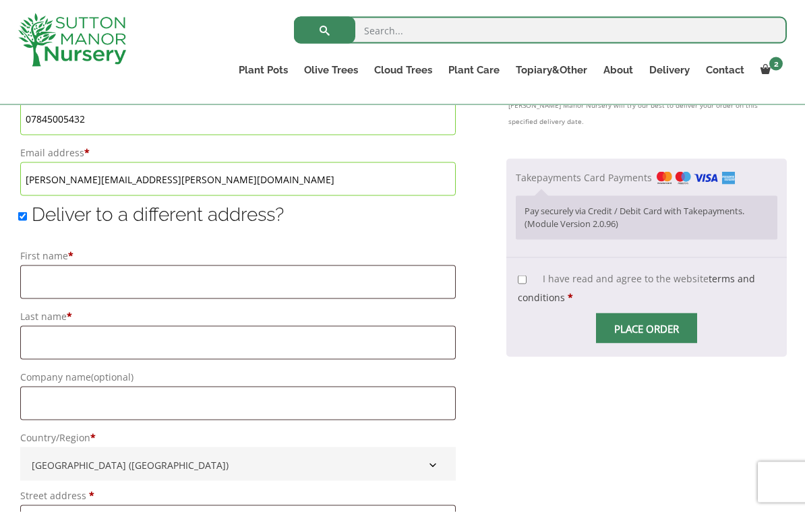
scroll to position [942, 0]
type input "[PERSON_NAME][EMAIL_ADDRESS][PERSON_NAME][DOMAIN_NAME]"
click at [20, 220] on input "Deliver to a different address?" at bounding box center [22, 216] width 9 height 9
checkbox input "false"
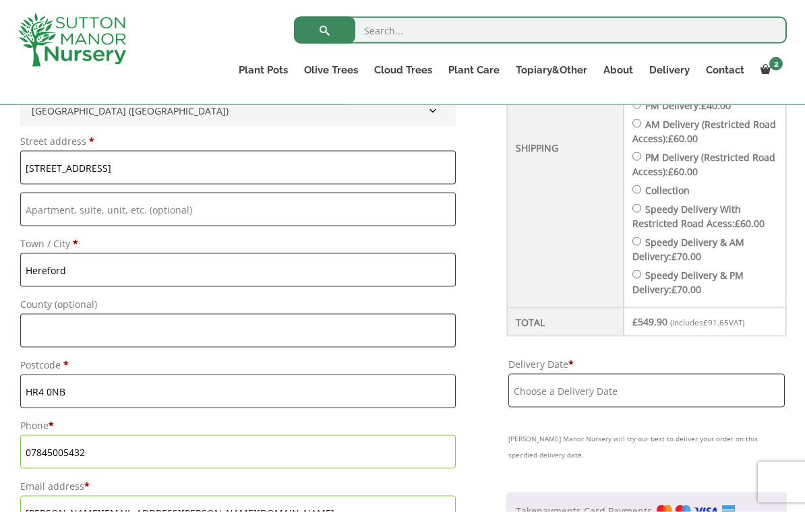
scroll to position [608, 0]
click at [632, 386] on input "Delivery Date *" at bounding box center [646, 390] width 276 height 34
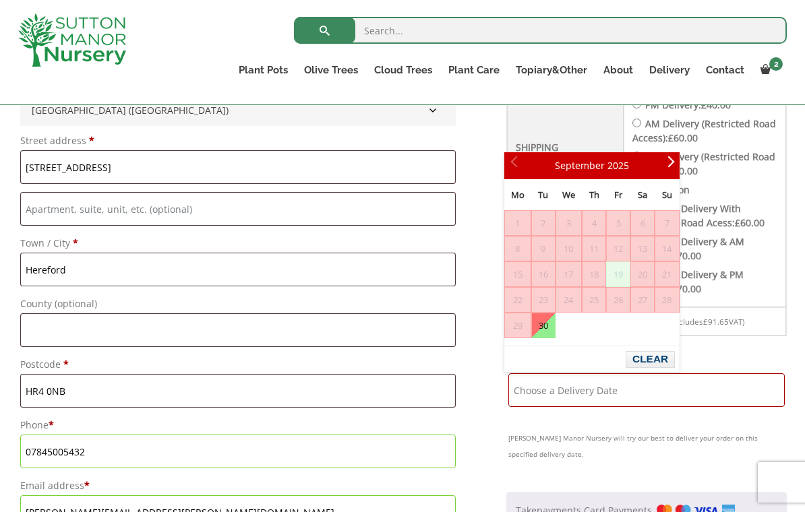
click at [547, 330] on link "30" at bounding box center [543, 325] width 23 height 24
type input "[DATE]"
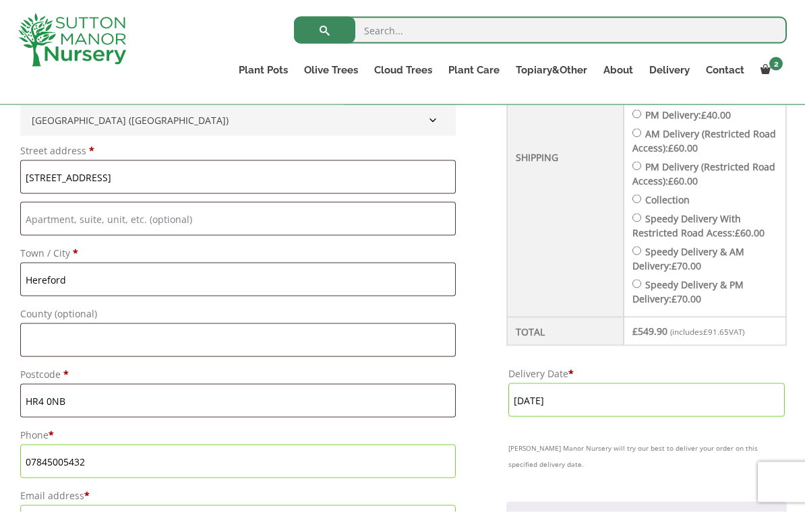
scroll to position [599, 0]
click at [662, 400] on input "[DATE]" at bounding box center [646, 400] width 276 height 34
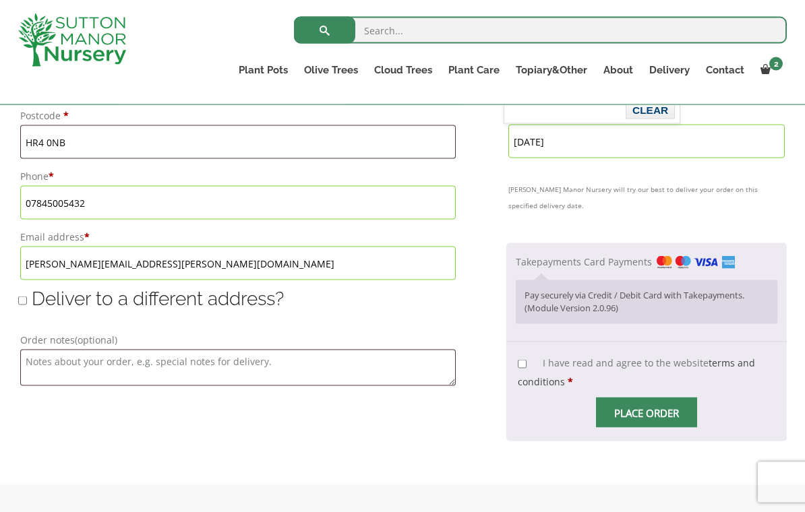
scroll to position [849, 0]
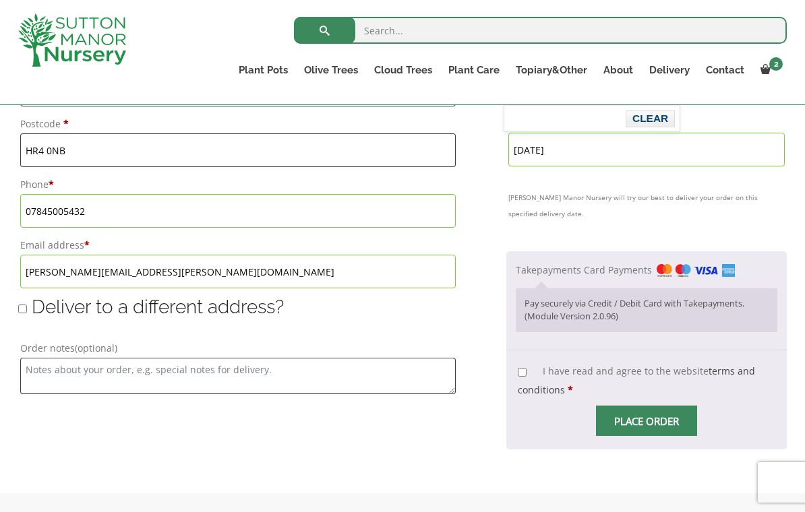
click at [523, 368] on input "I have read and agree to the website terms and conditions *" at bounding box center [522, 372] width 9 height 9
checkbox input "true"
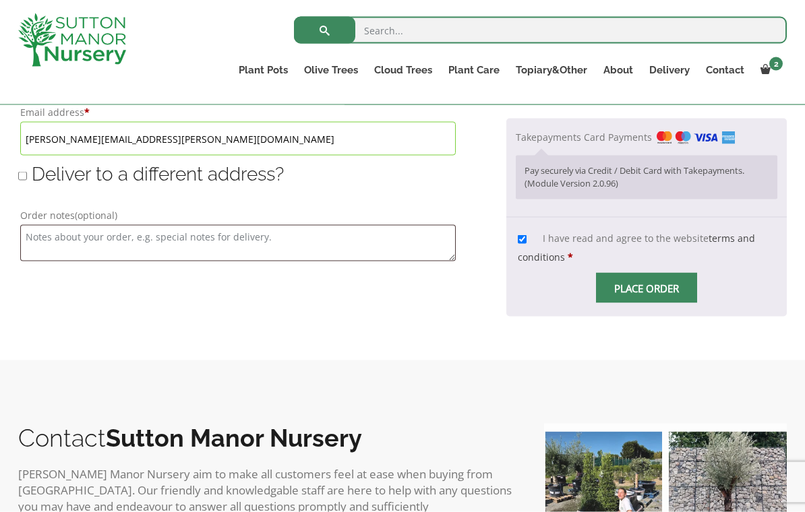
scroll to position [982, 0]
click at [659, 284] on input "Place order" at bounding box center [646, 287] width 101 height 30
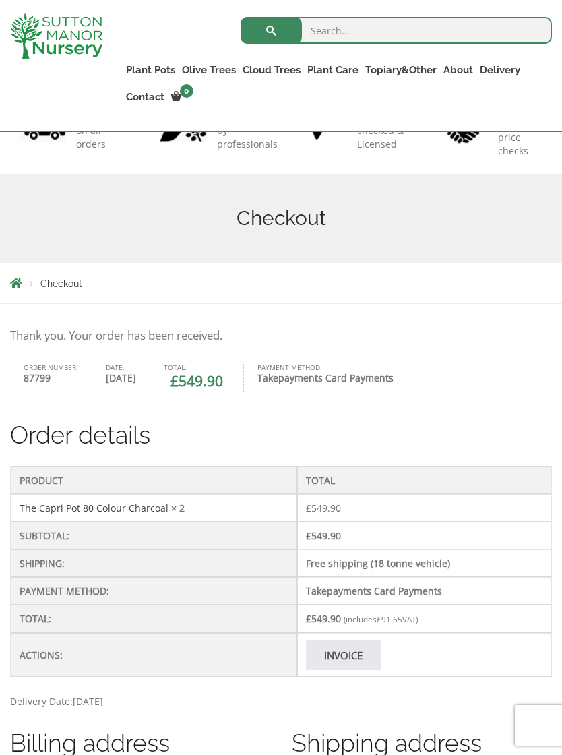
scroll to position [131, 0]
